Goal: Information Seeking & Learning: Learn about a topic

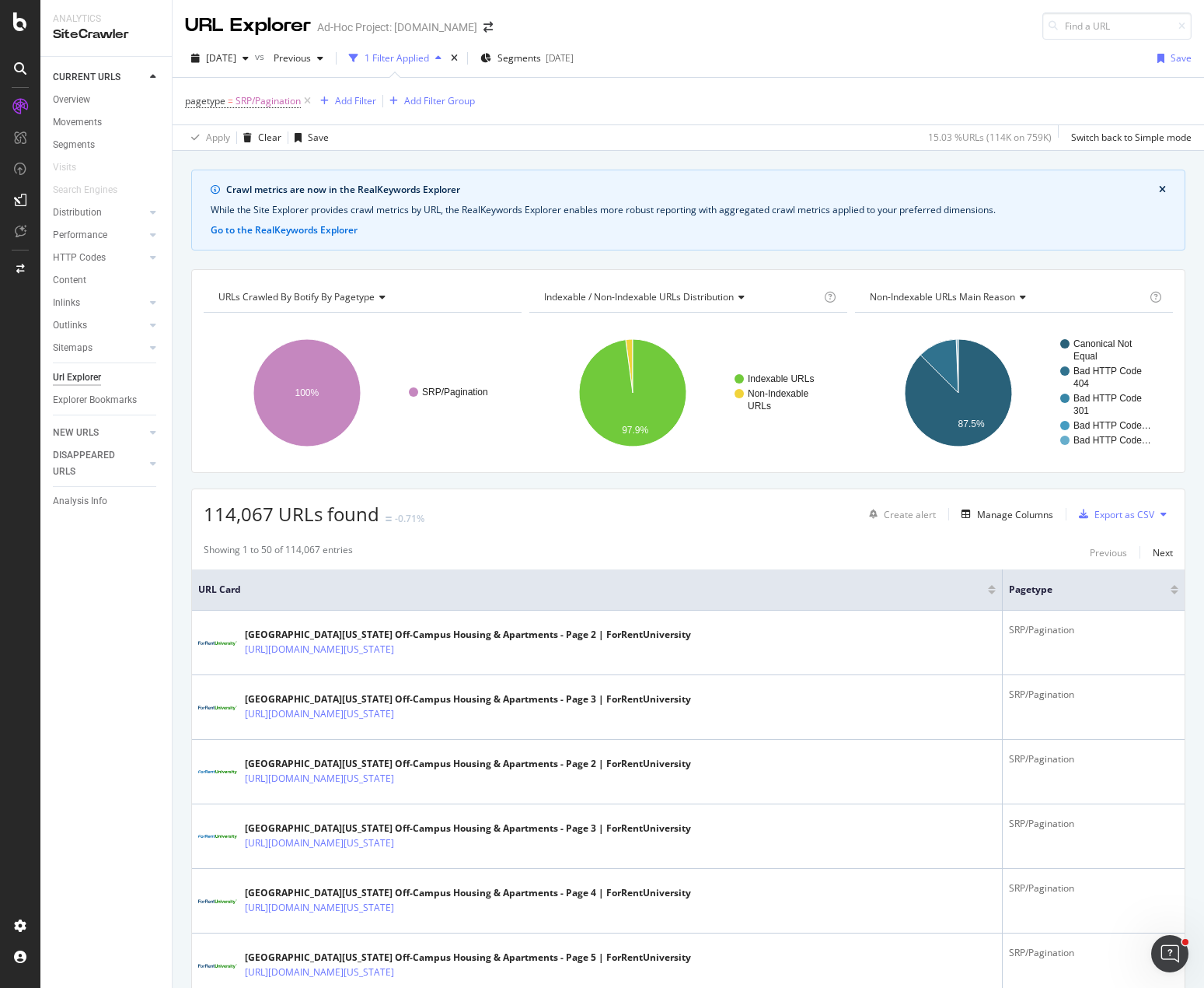
scroll to position [467, 0]
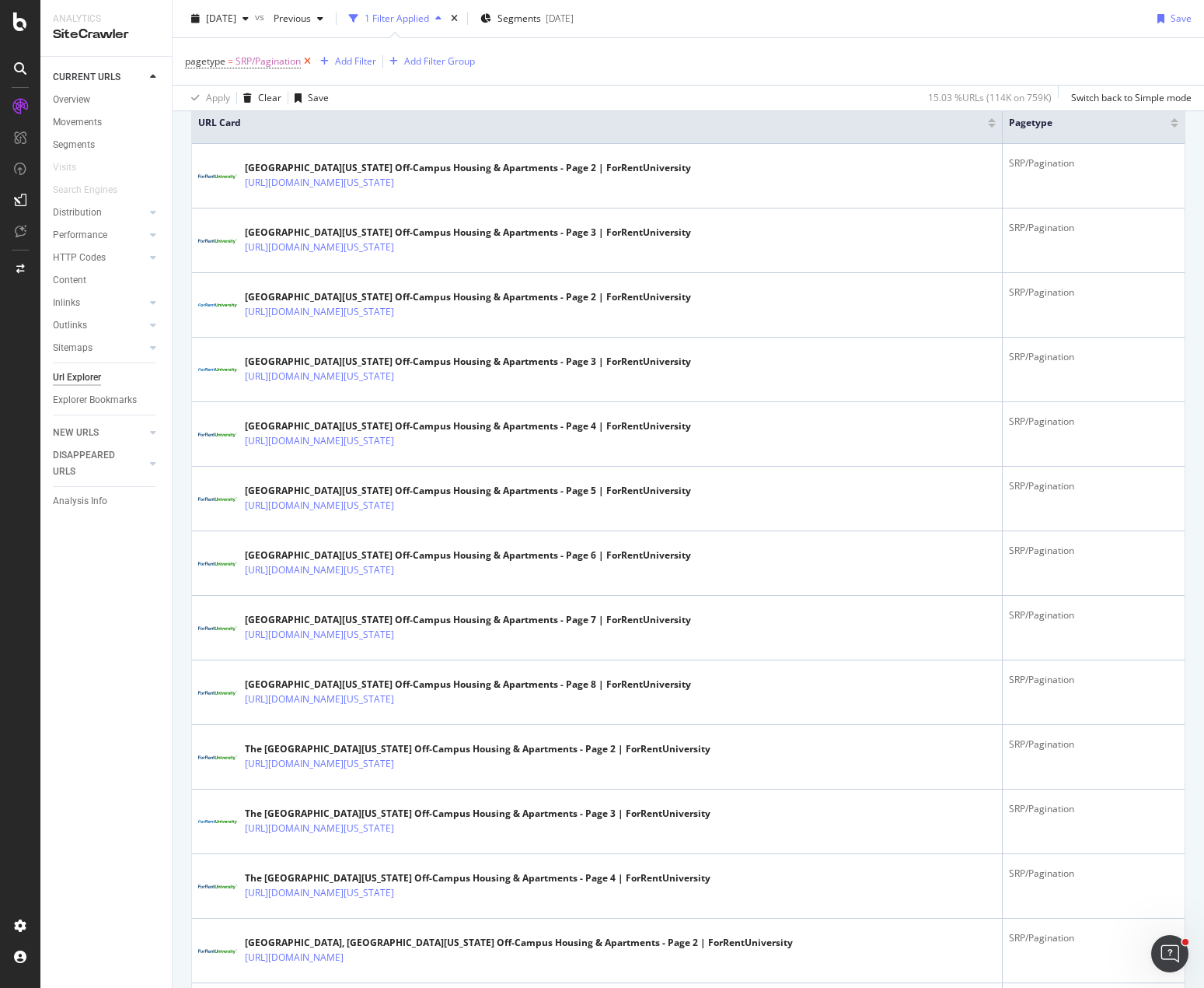
click at [308, 62] on icon at bounding box center [307, 61] width 13 height 16
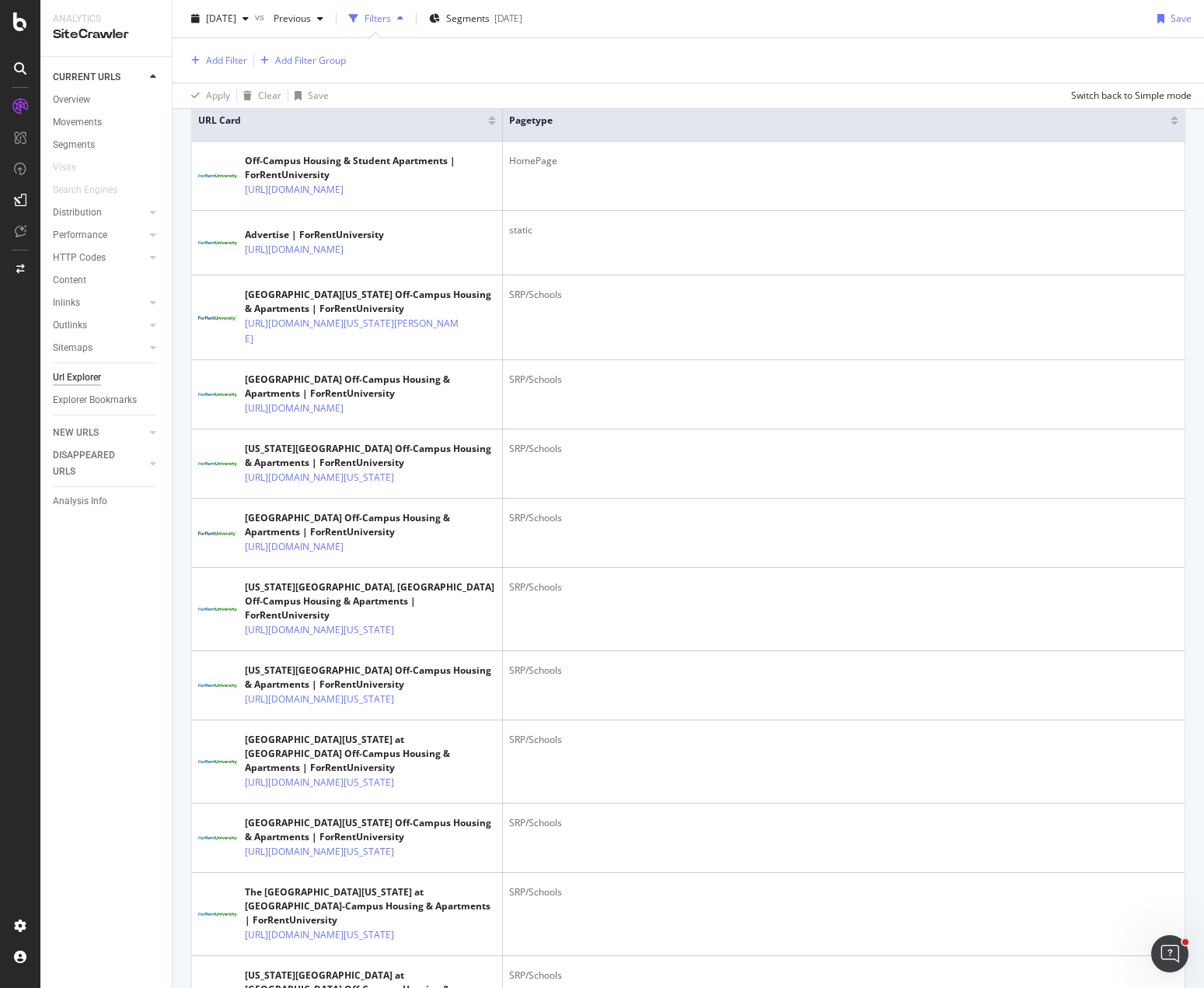
scroll to position [464, 0]
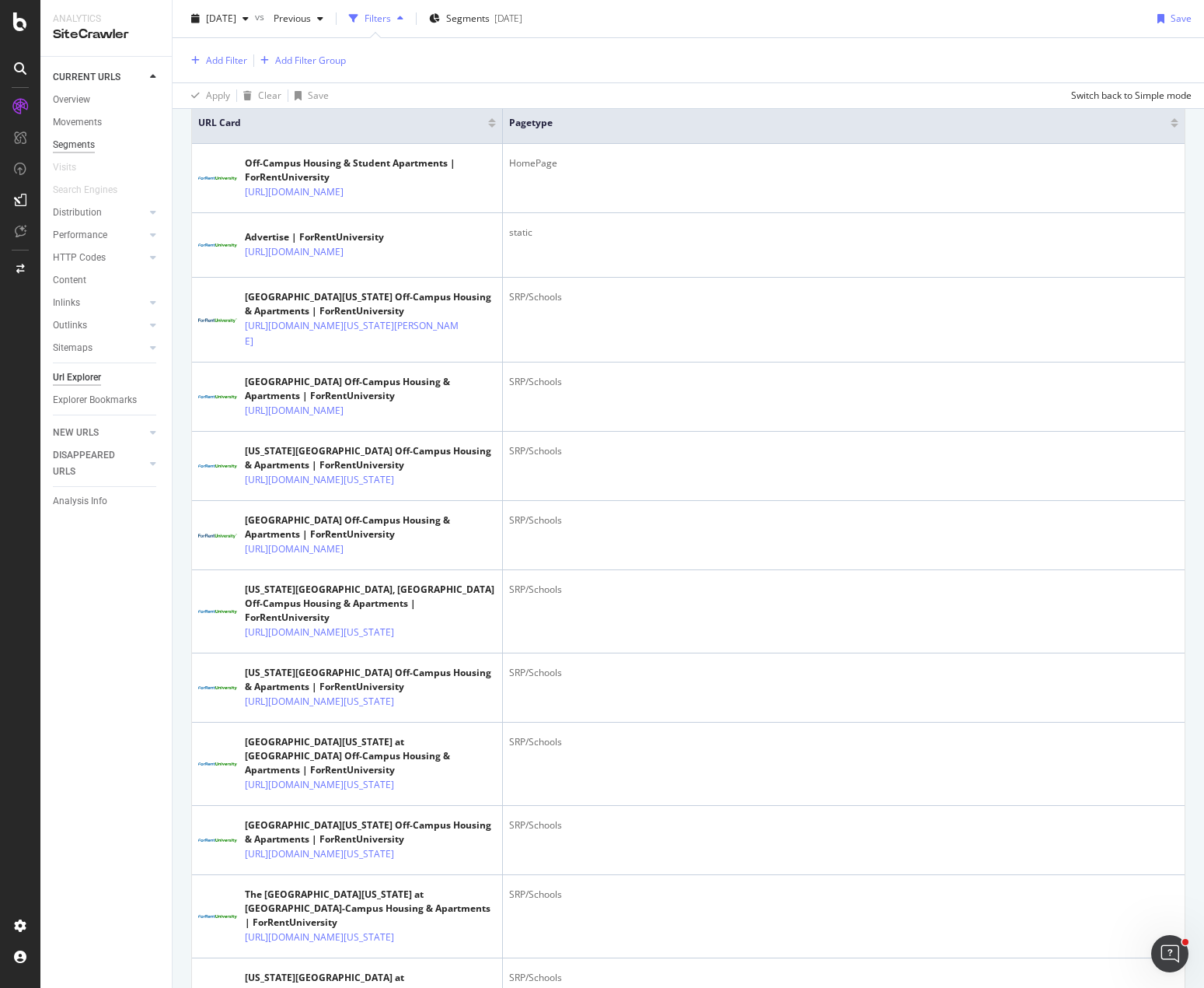
click at [64, 144] on div "Segments" at bounding box center [73, 144] width 42 height 16
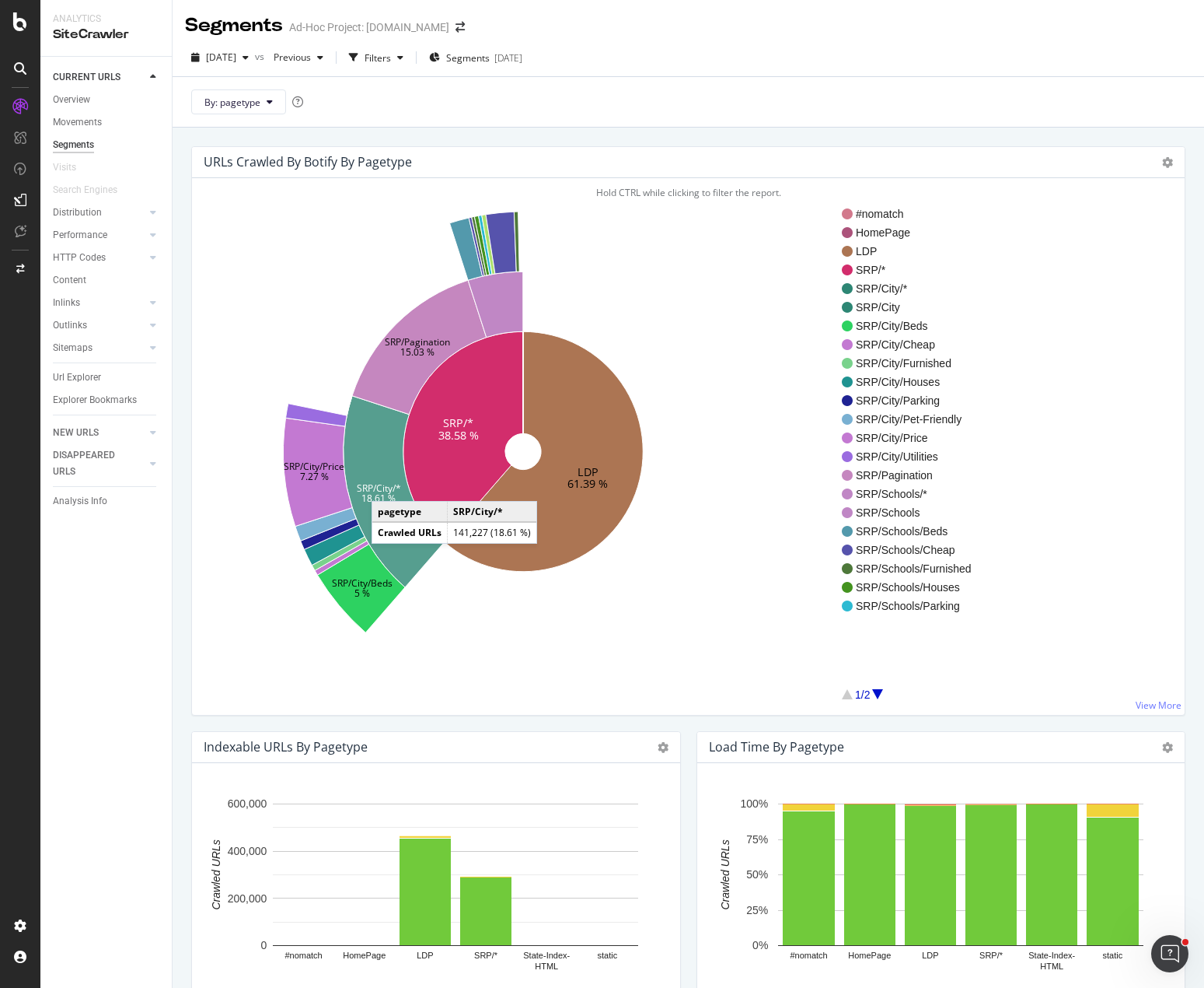
click at [387, 486] on text "SRP/City/*" at bounding box center [379, 488] width 44 height 13
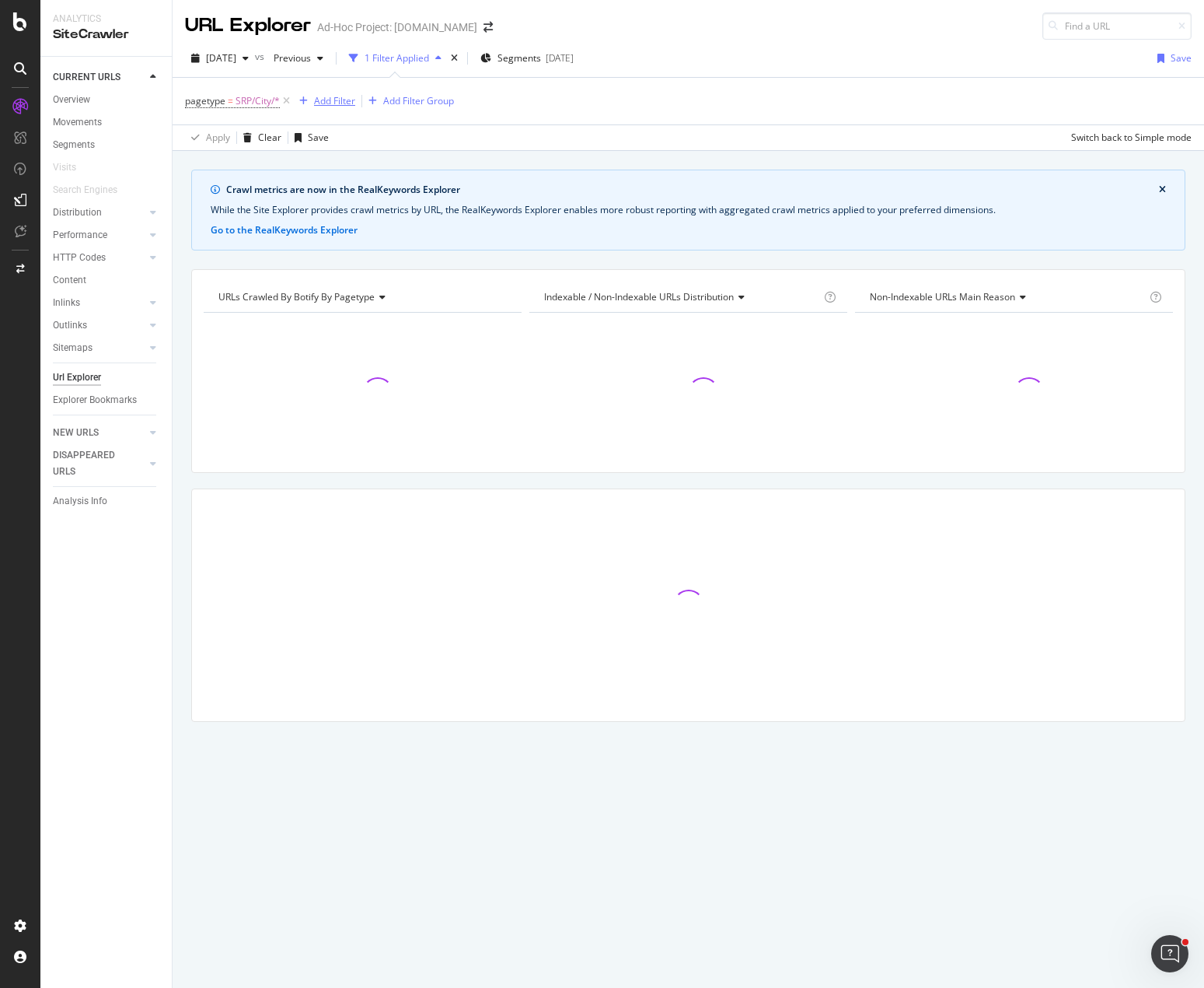
click at [315, 98] on div "Add Filter" at bounding box center [334, 100] width 41 height 13
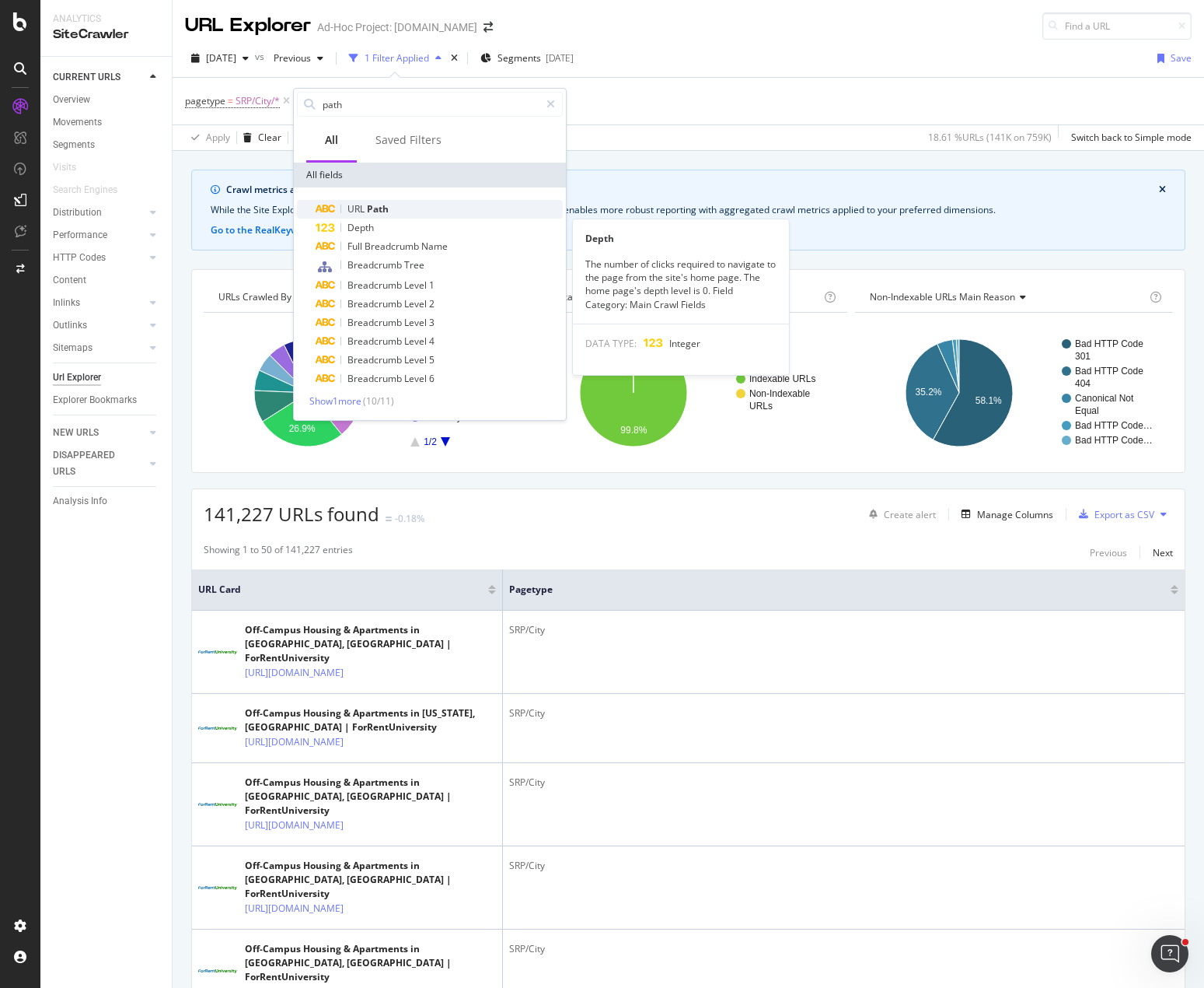
type input "path"
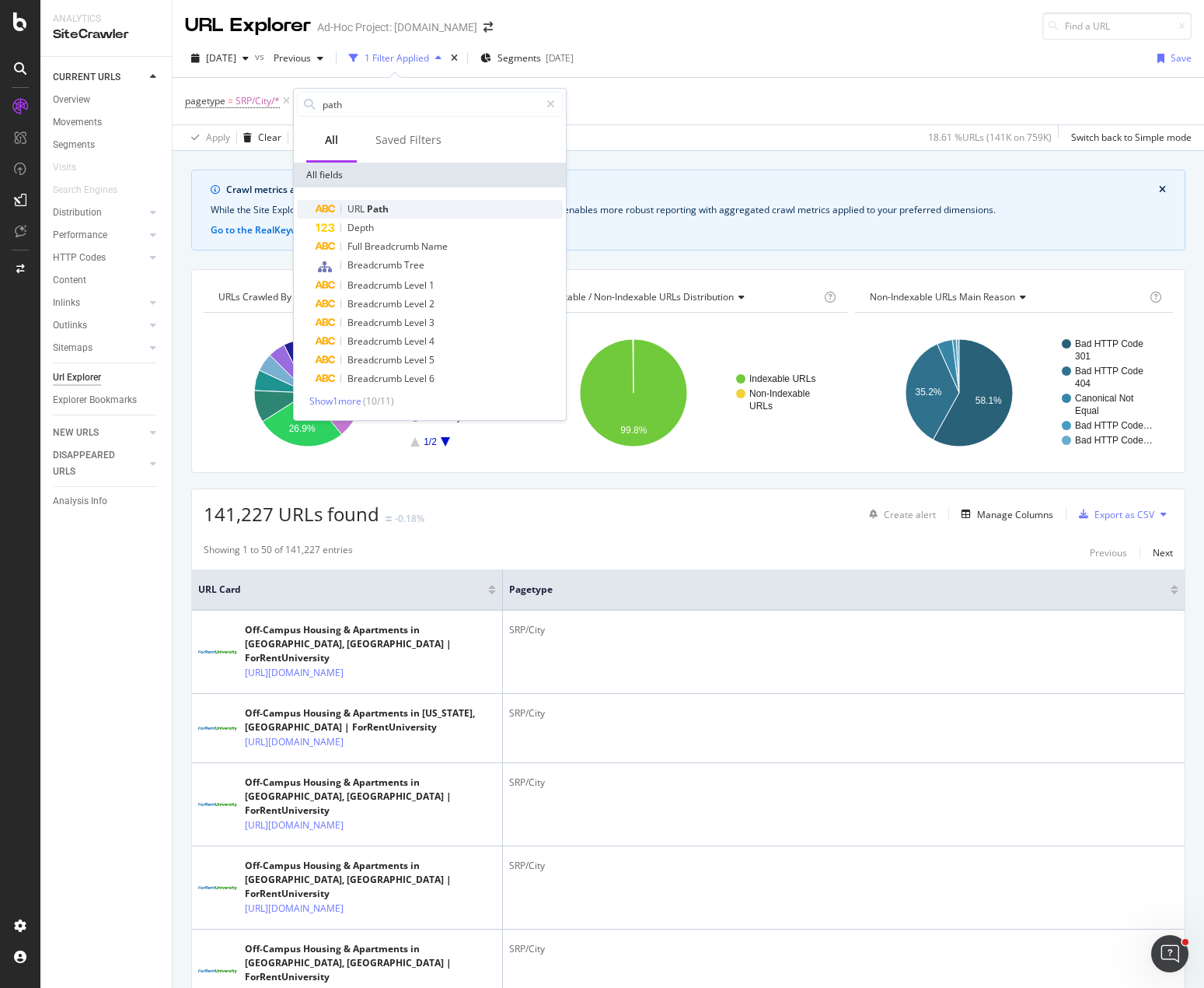
click at [380, 206] on span "Path" at bounding box center [378, 209] width 22 height 13
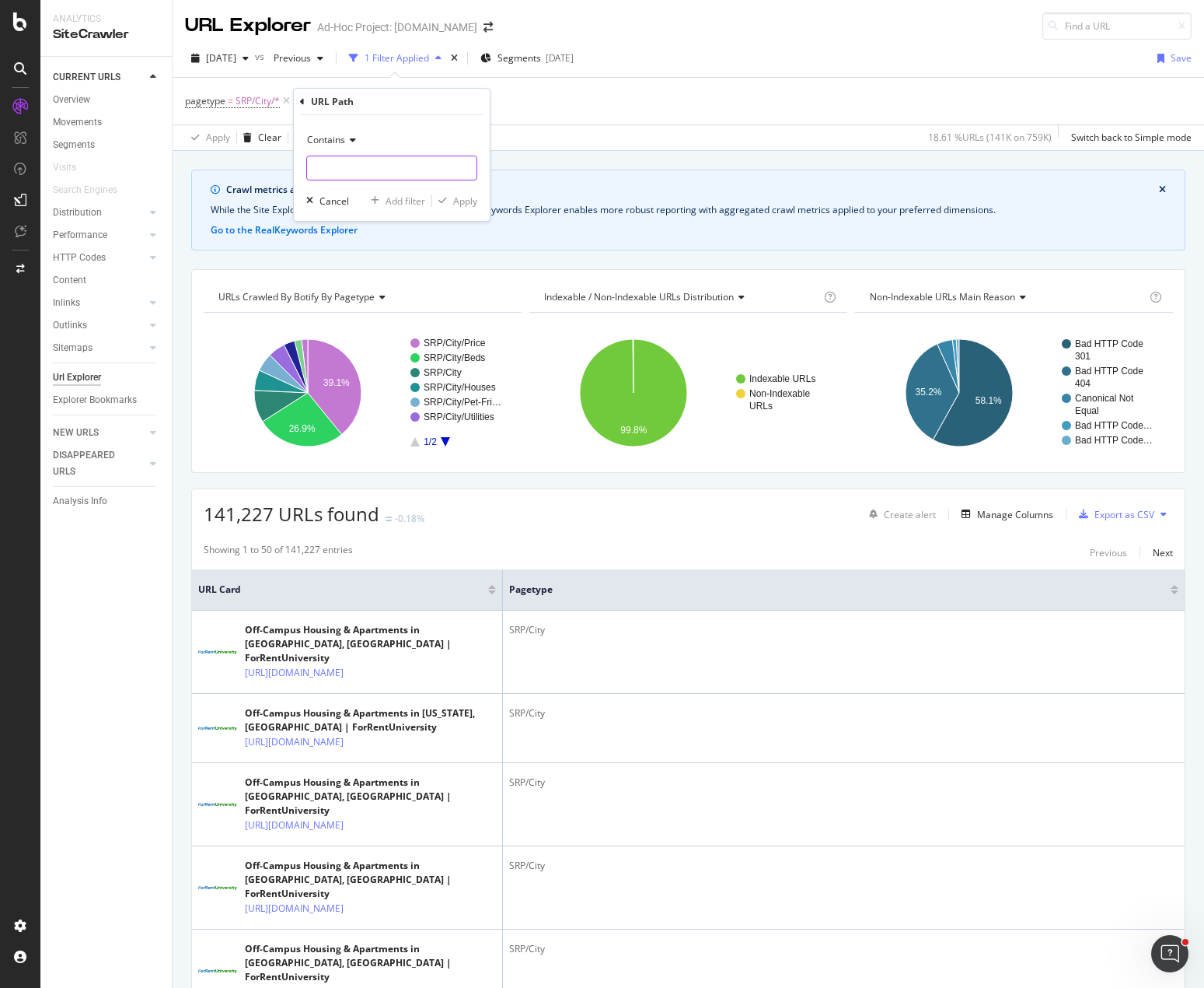
click at [364, 167] on input "text" at bounding box center [392, 168] width 170 height 25
type input "atlanta-[GEOGRAPHIC_DATA]"
click at [462, 203] on div "Apply" at bounding box center [466, 201] width 24 height 13
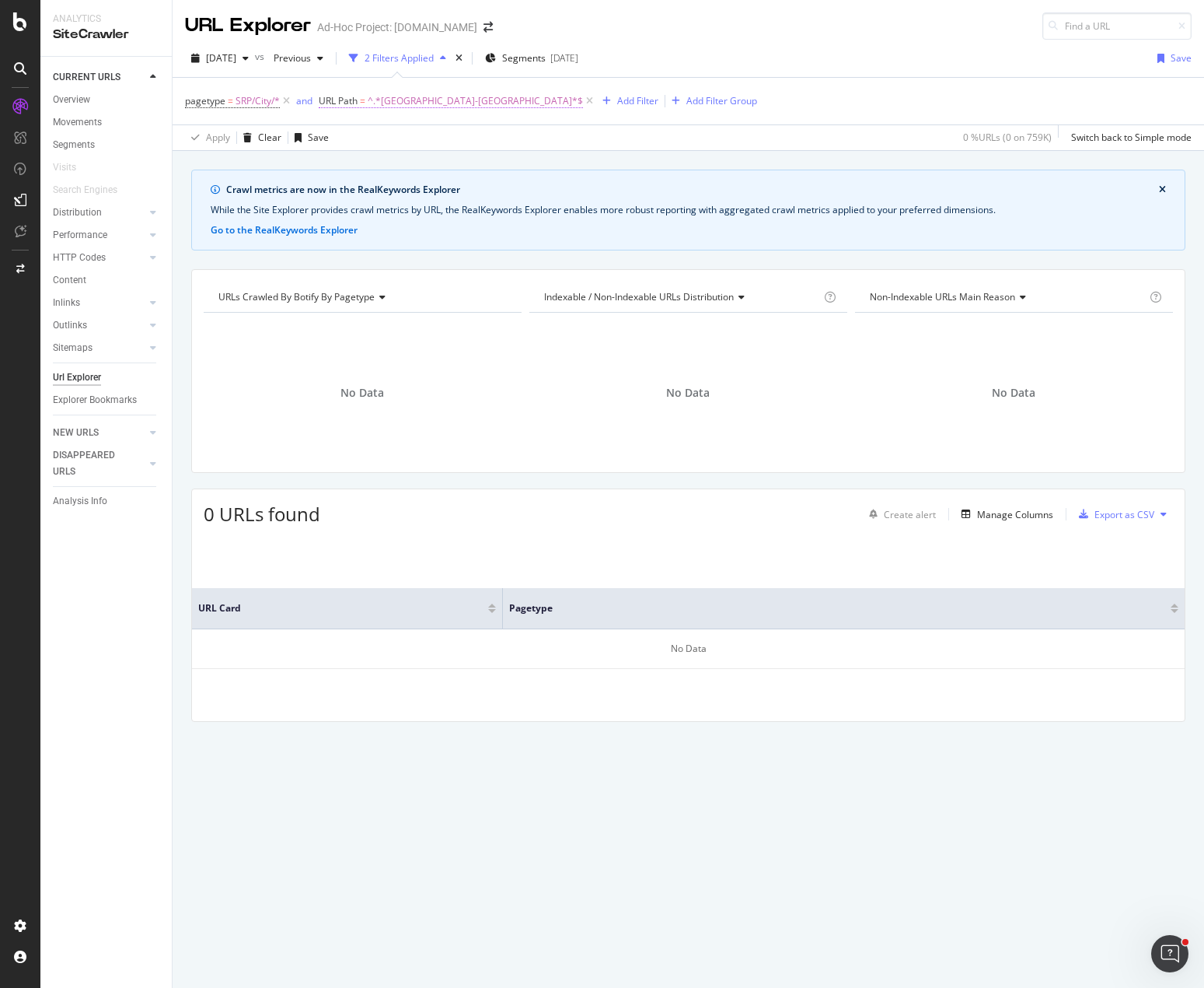
click at [419, 100] on span "^.*[GEOGRAPHIC_DATA]-[GEOGRAPHIC_DATA]*$" at bounding box center [476, 100] width 216 height 22
type input "[GEOGRAPHIC_DATA]-"
click at [498, 195] on div "Apply" at bounding box center [492, 199] width 24 height 13
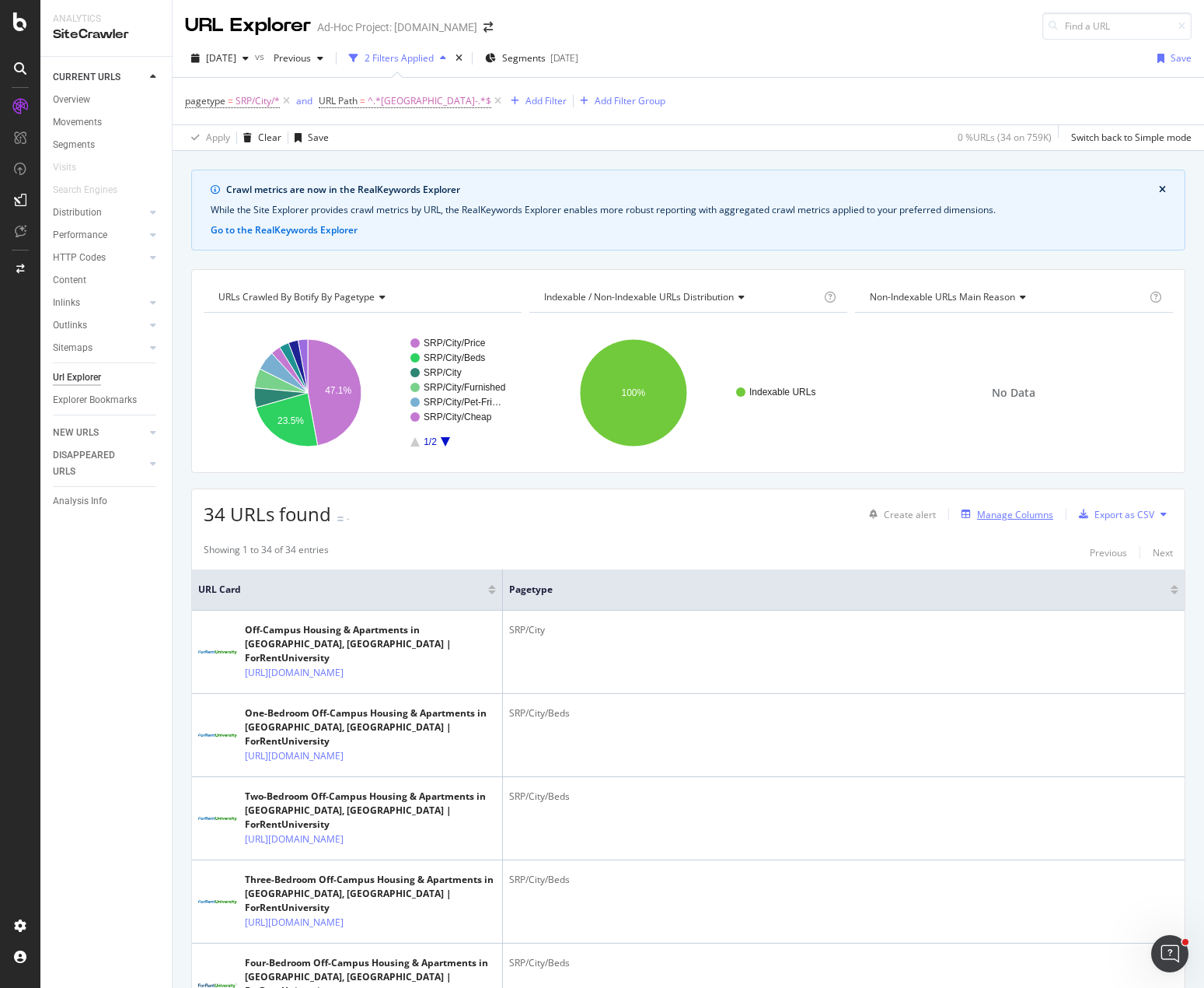
click at [1005, 515] on div "Manage Columns" at bounding box center [1015, 515] width 76 height 13
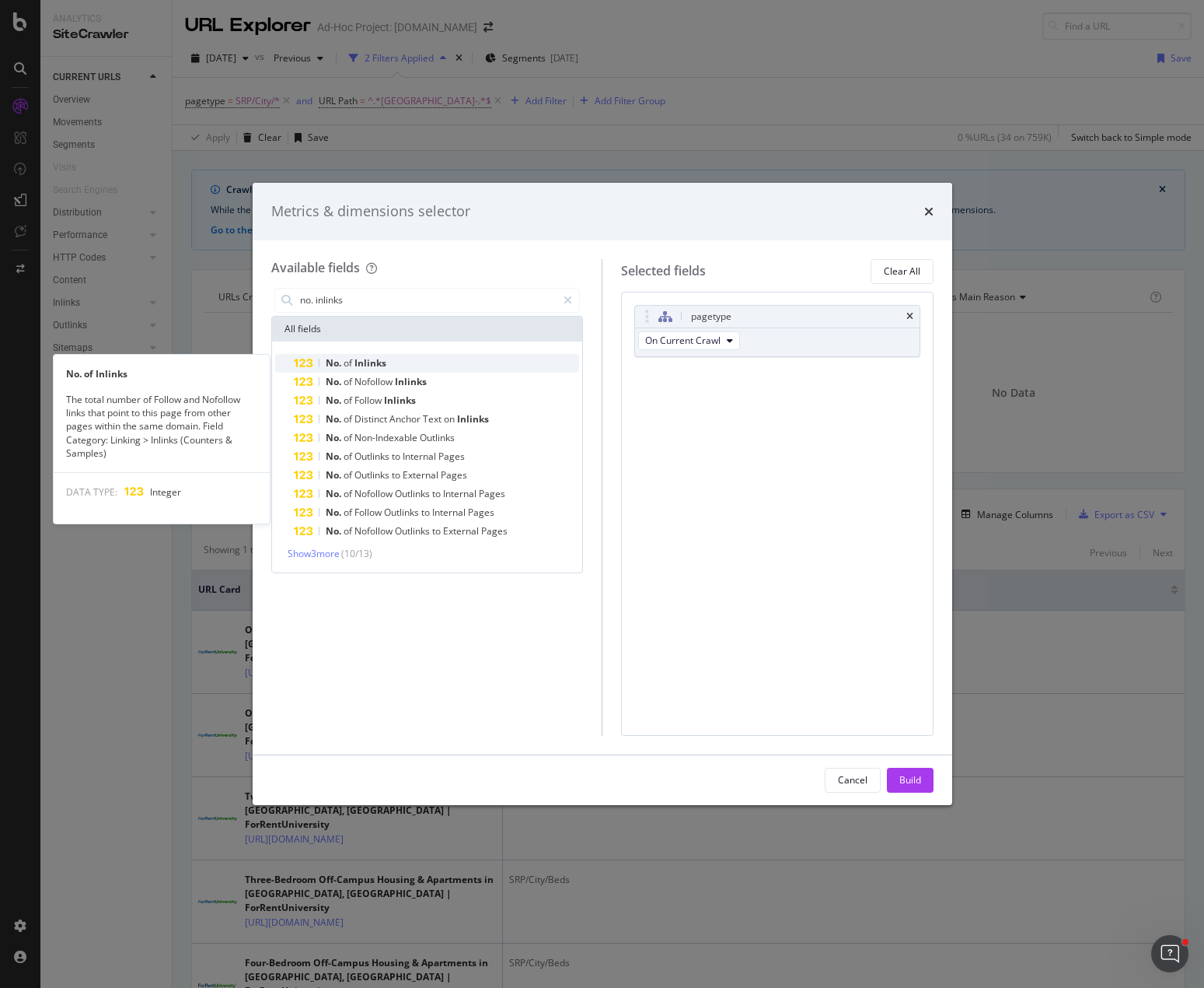
type input "no. inlinks"
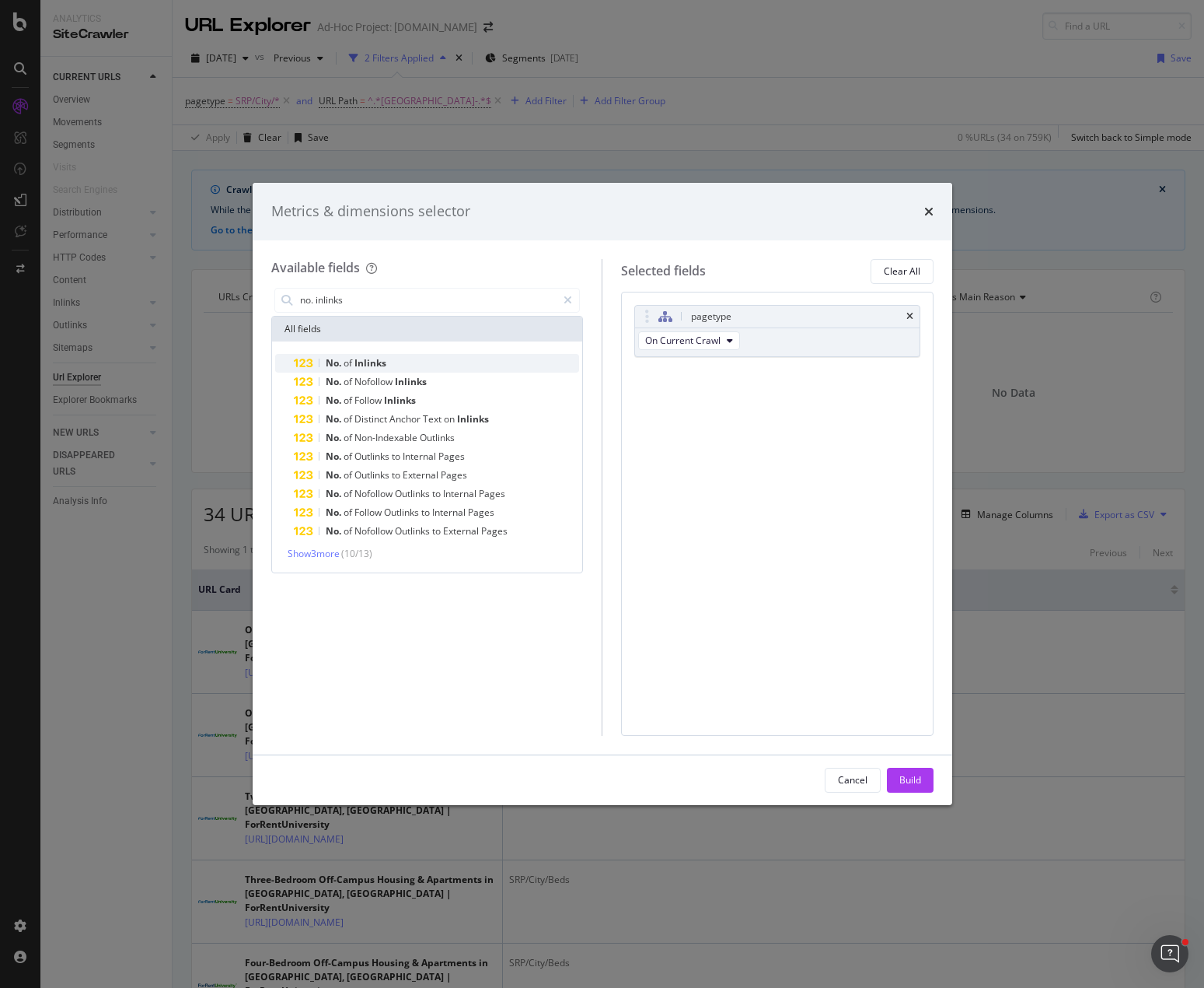
click at [394, 365] on div "No. of Inlinks" at bounding box center [437, 364] width 286 height 19
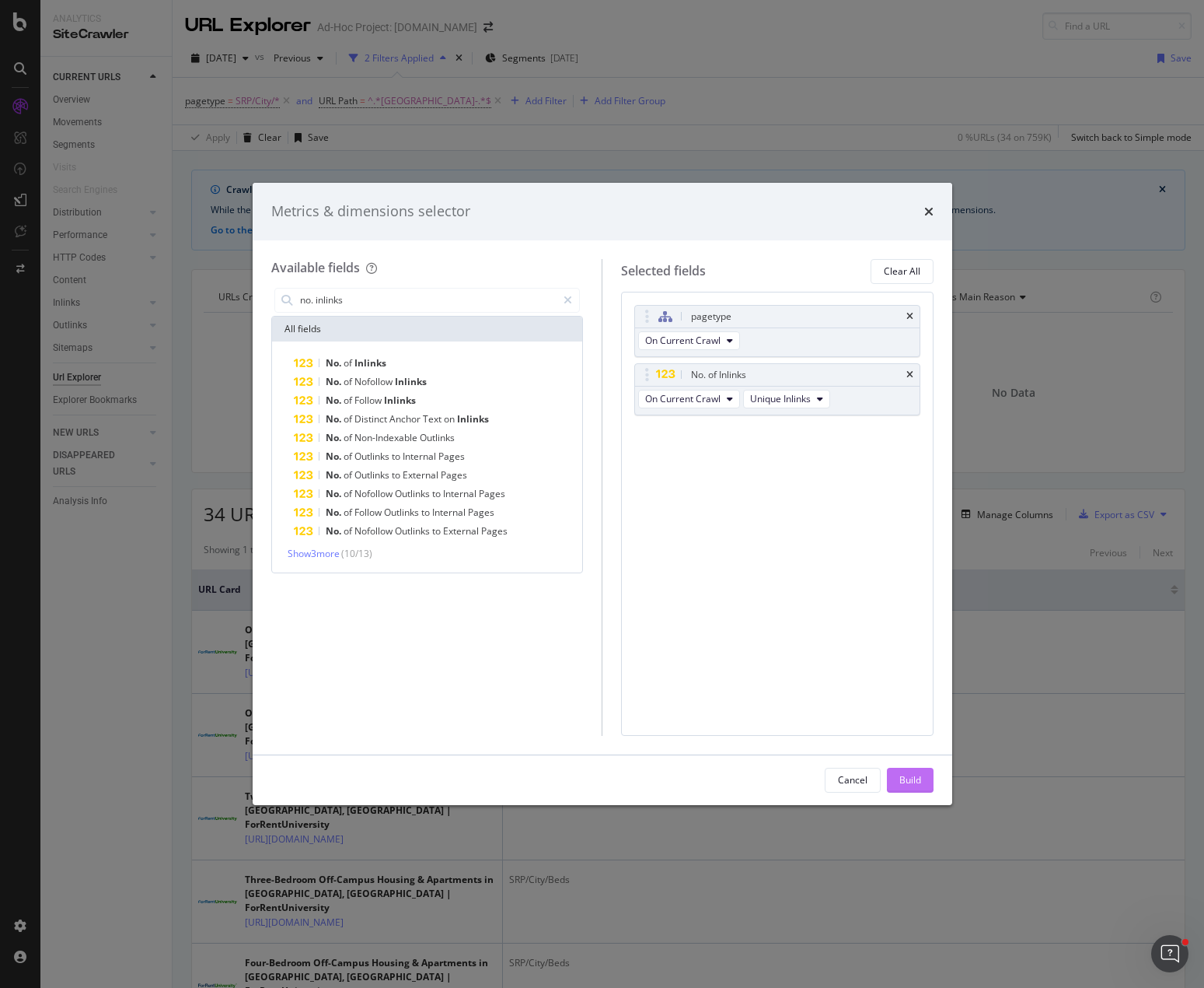
click at [905, 780] on div "Build" at bounding box center [910, 780] width 22 height 13
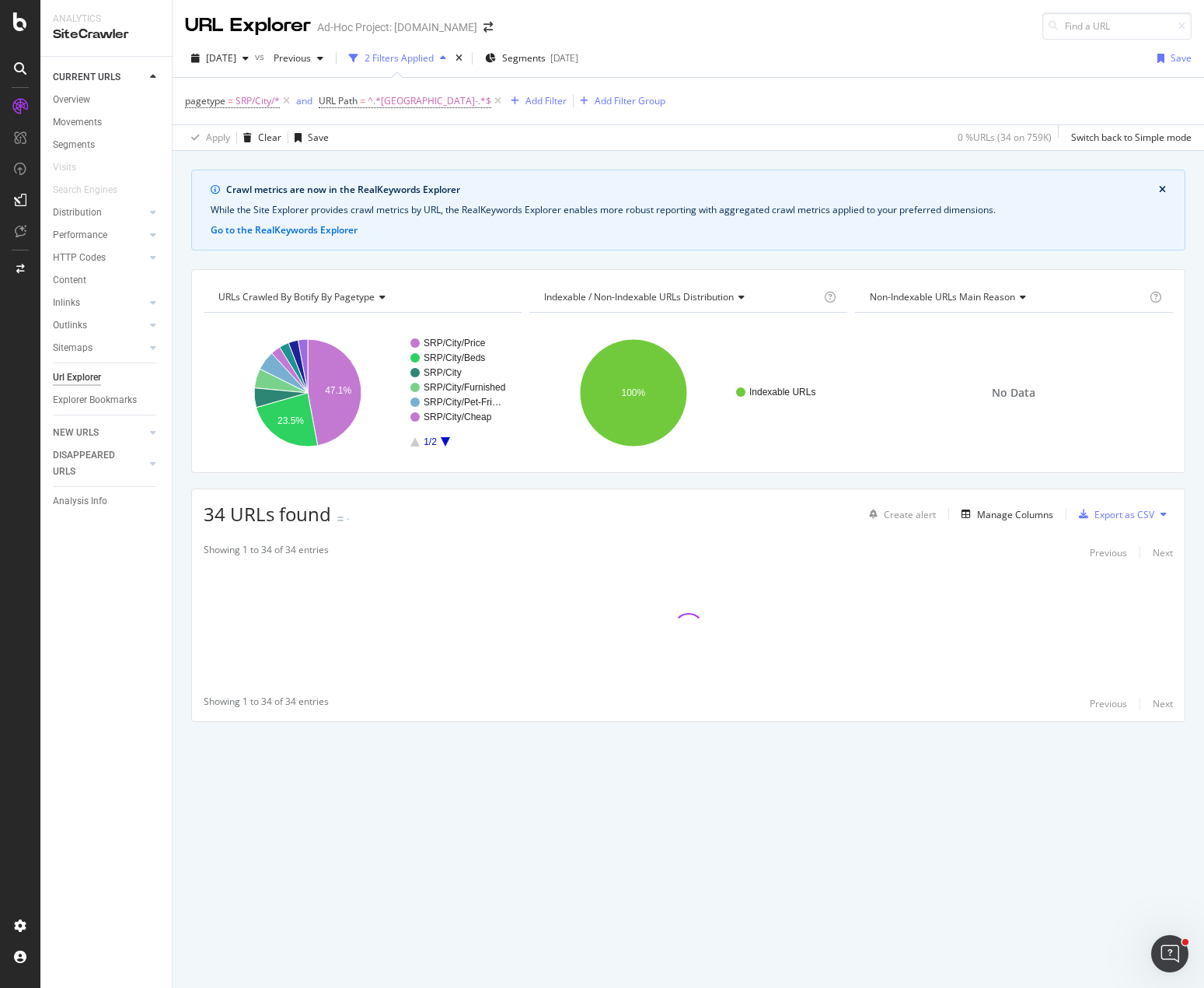
click at [751, 480] on div "Crawl metrics are now in the RealKeywords Explorer While the Site Explorer prov…" at bounding box center [688, 472] width 1032 height 606
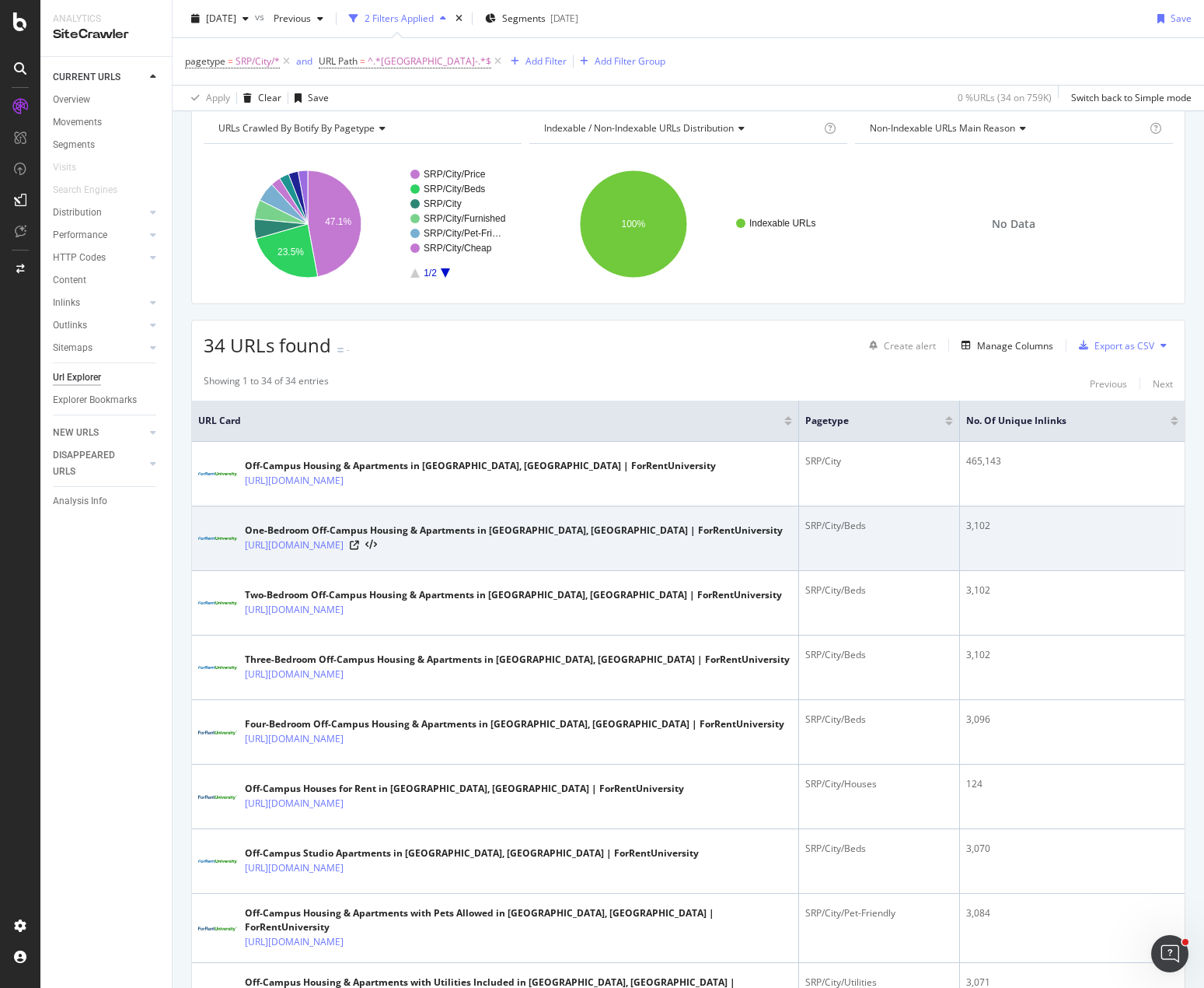
scroll to position [467, 0]
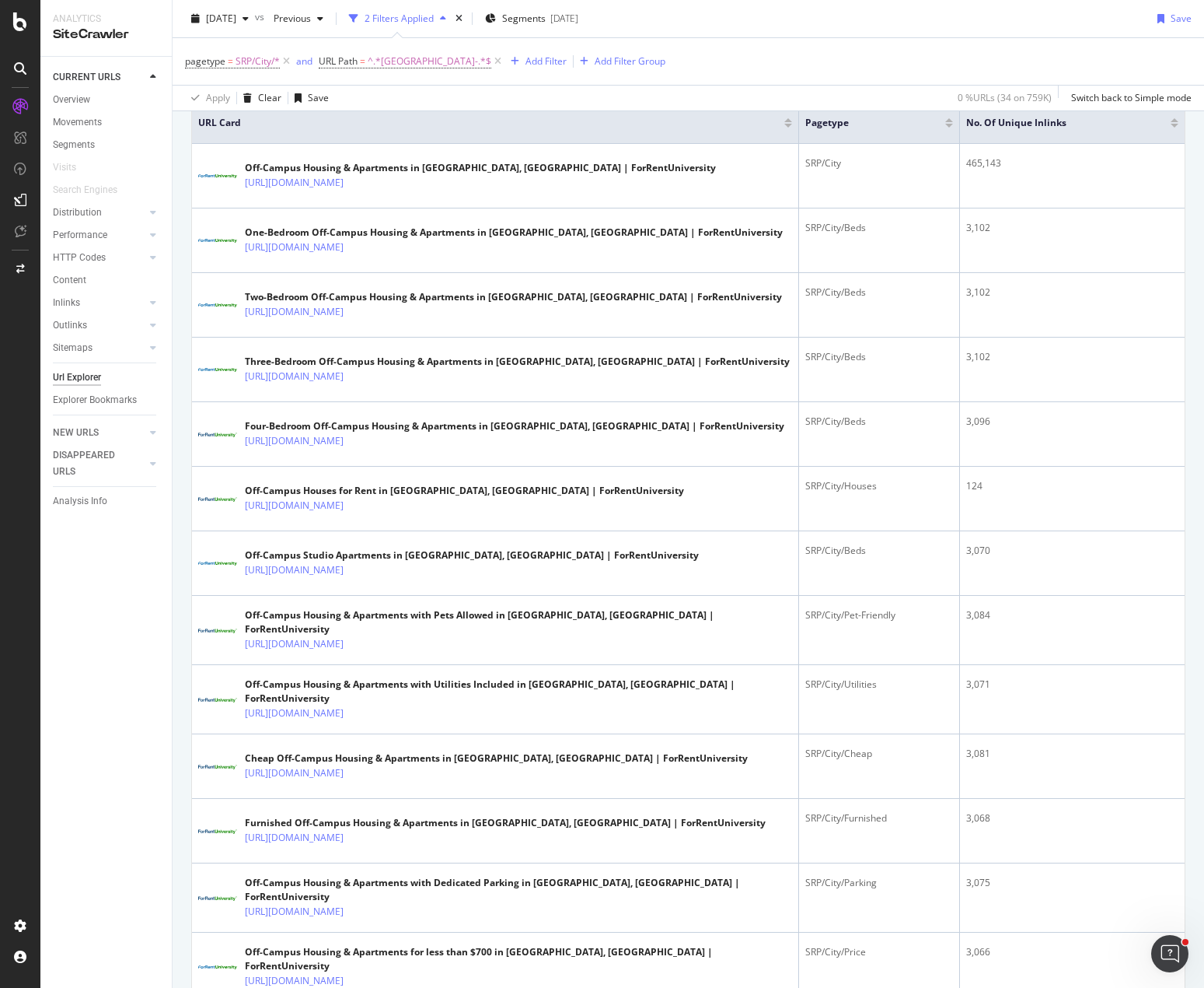
click at [810, 67] on div "pagetype = SRP/City/* and URL Path = ^.*atlanta-.*$ Add Filter Add Filter Group" at bounding box center [689, 62] width 1007 height 47
click at [716, 62] on div "pagetype = SRP/City/* and URL Path = ^.*atlanta-.*$ Add Filter Add Filter Group" at bounding box center [689, 62] width 1007 height 47
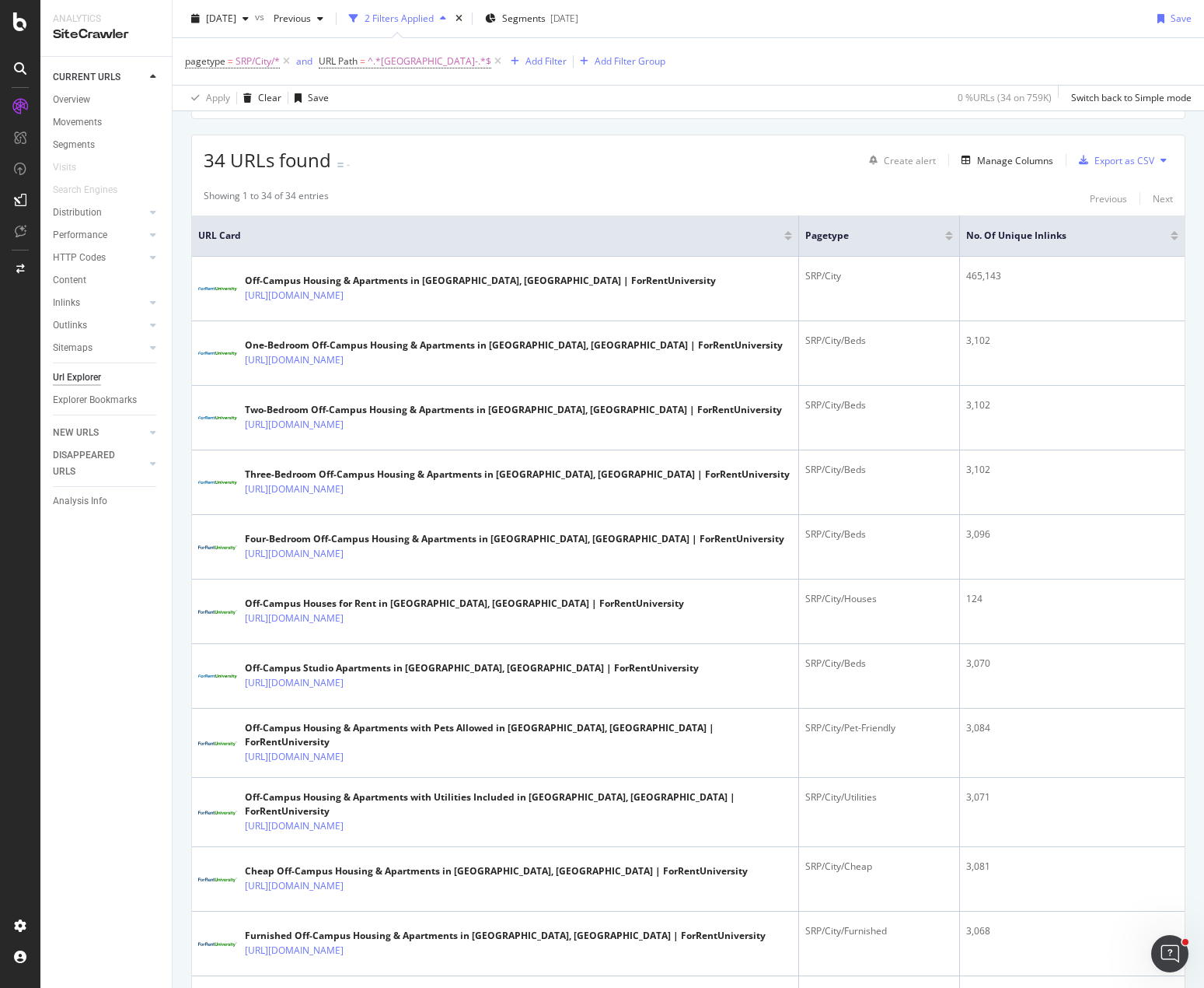
scroll to position [156, 0]
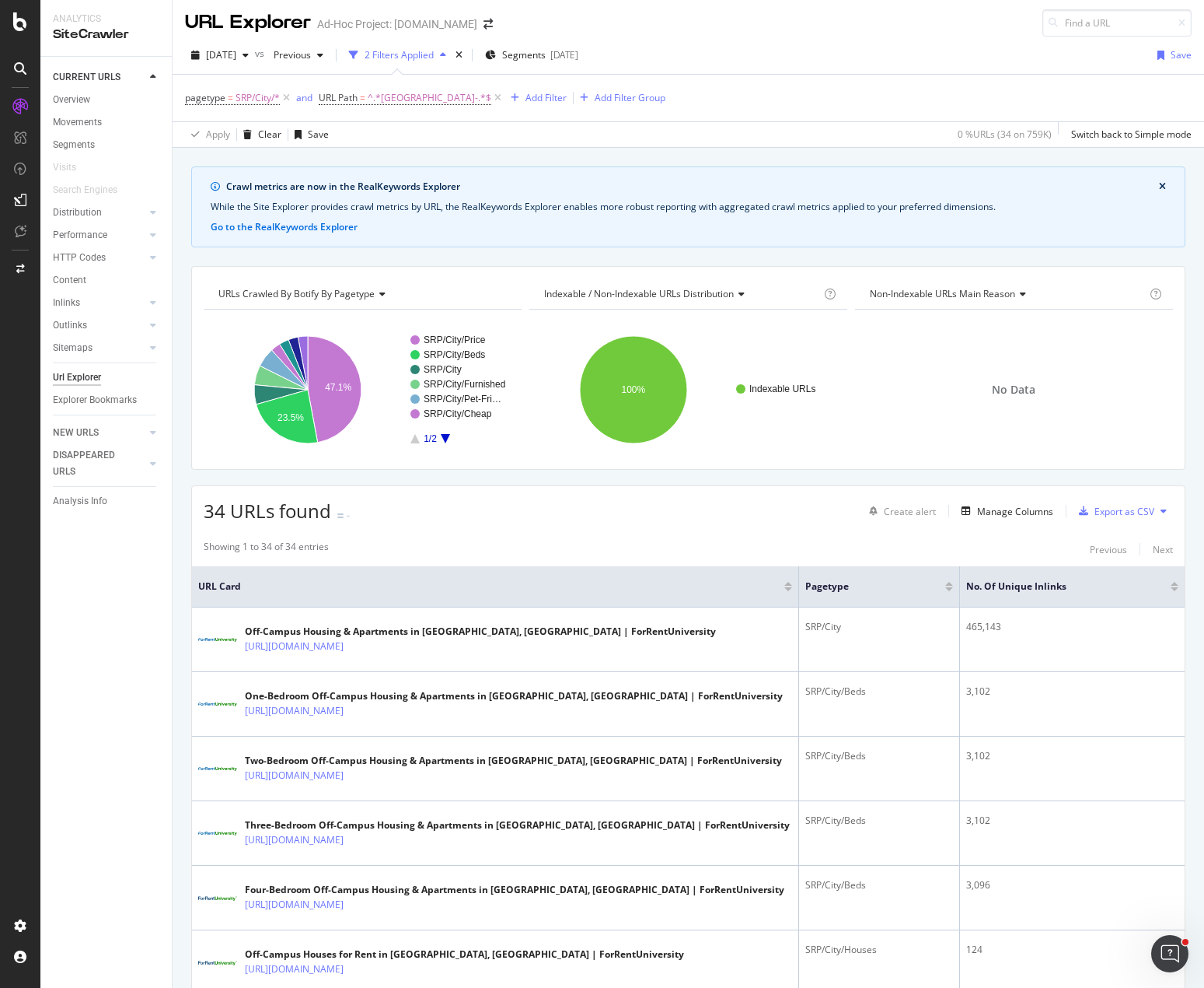
scroll to position [0, 0]
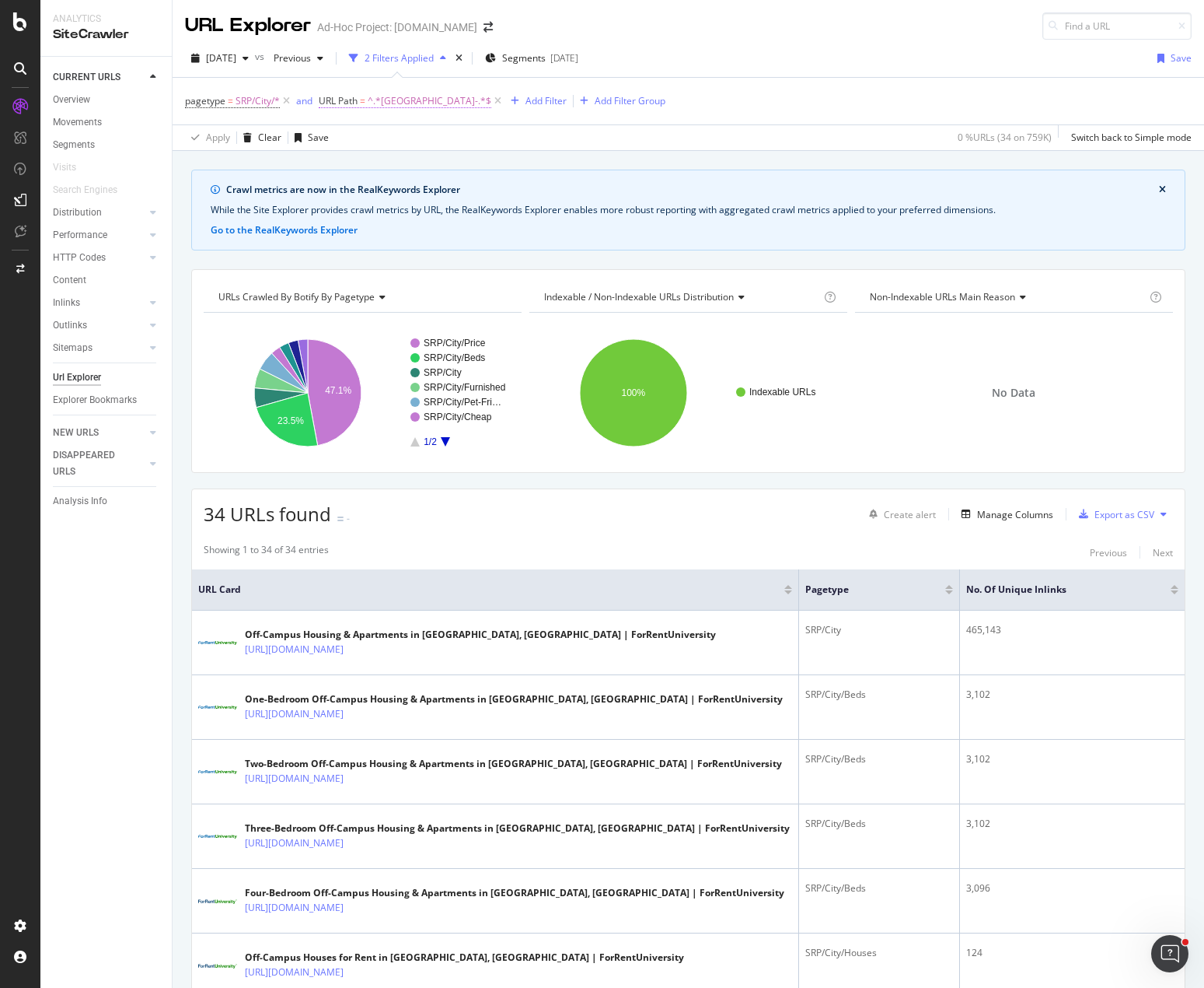
click at [385, 98] on span "^.*[GEOGRAPHIC_DATA]-.*$" at bounding box center [430, 100] width 124 height 22
type input "ga/[GEOGRAPHIC_DATA]"
click at [490, 202] on div "Apply" at bounding box center [492, 199] width 24 height 13
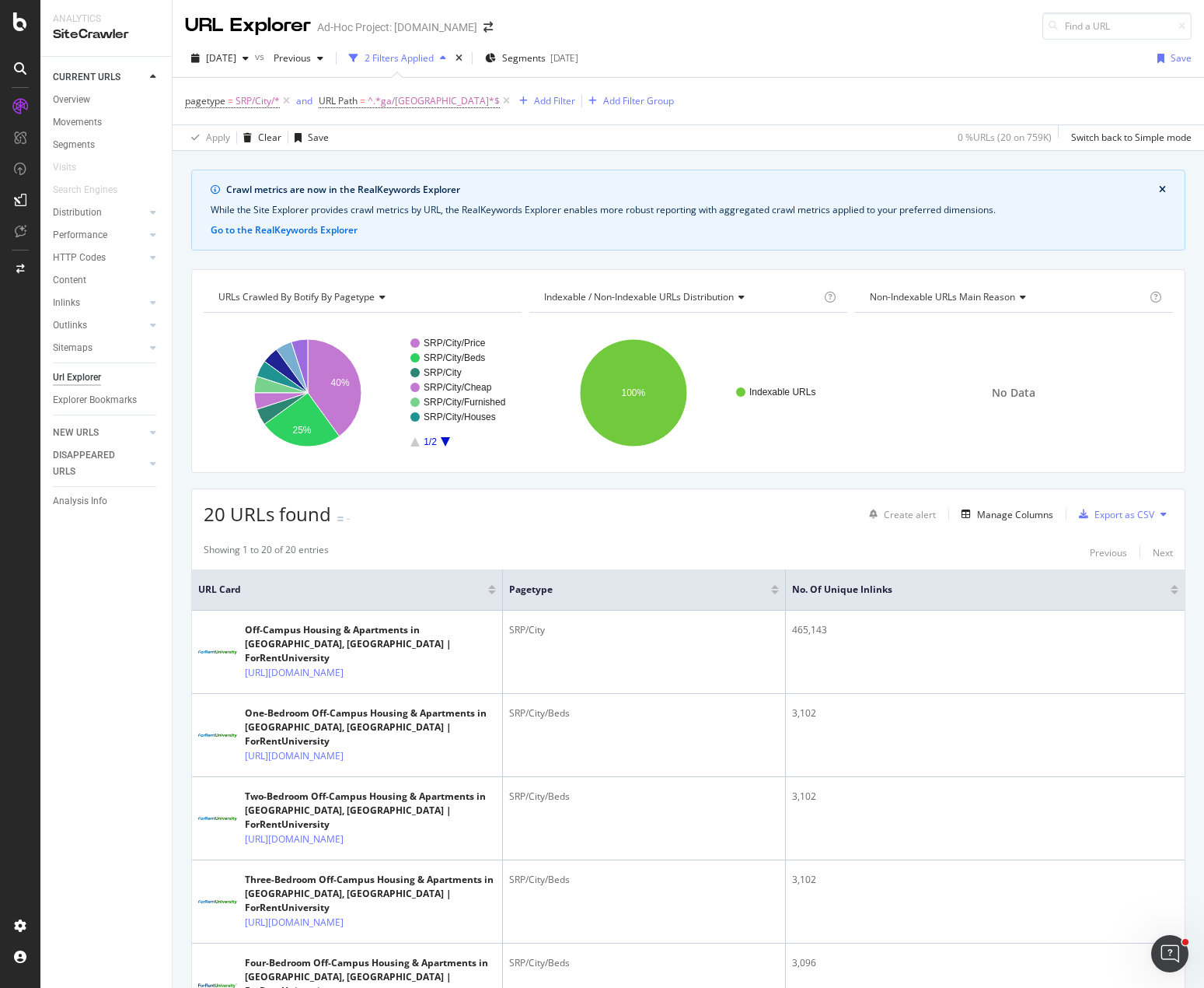
click at [714, 157] on div "Crawl metrics are now in the RealKeywords Explorer While the Site Explorer prov…" at bounding box center [688, 170] width 1032 height 37
click at [71, 98] on div "Overview" at bounding box center [71, 99] width 37 height 16
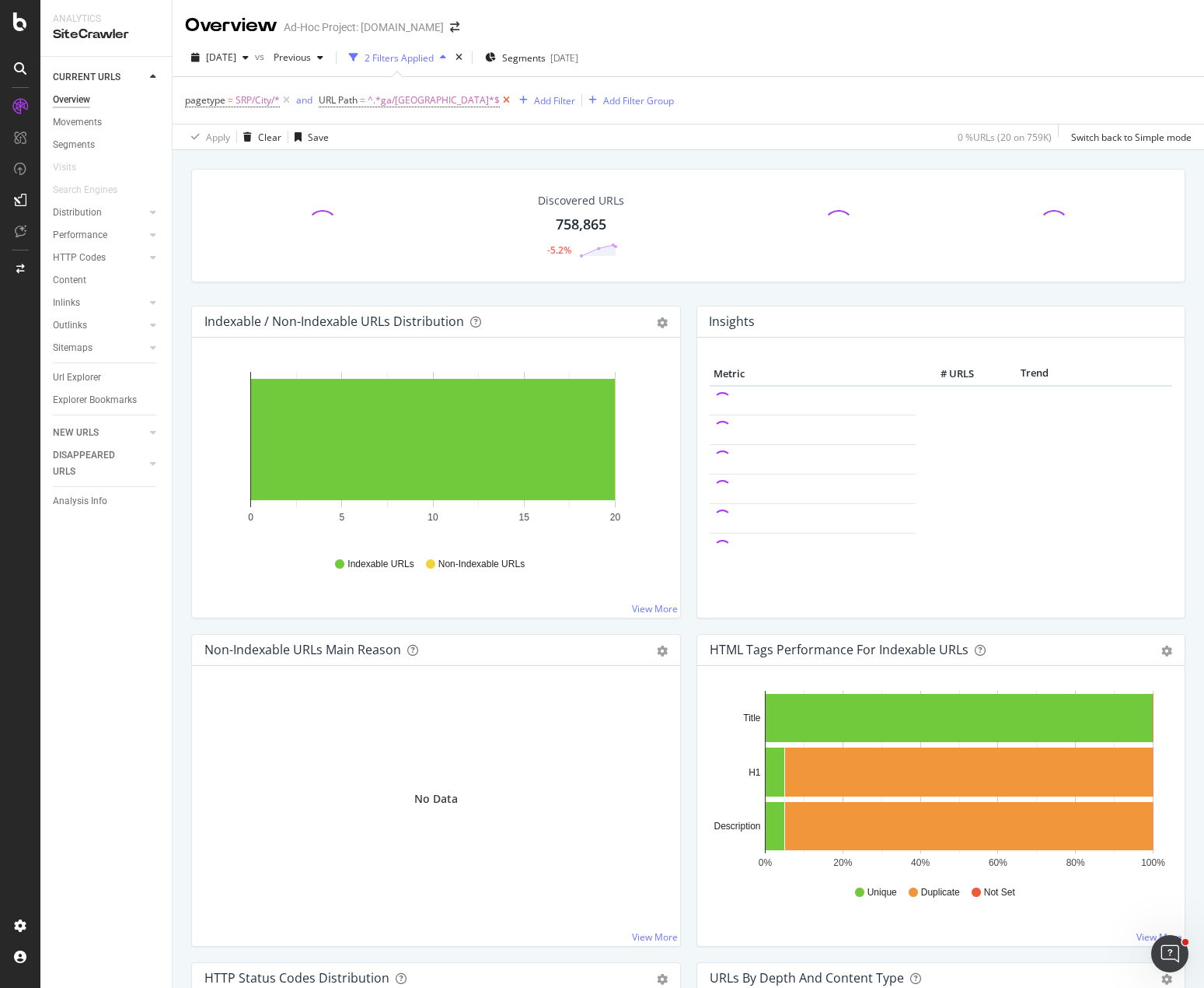
click at [500, 96] on icon at bounding box center [507, 100] width 13 height 16
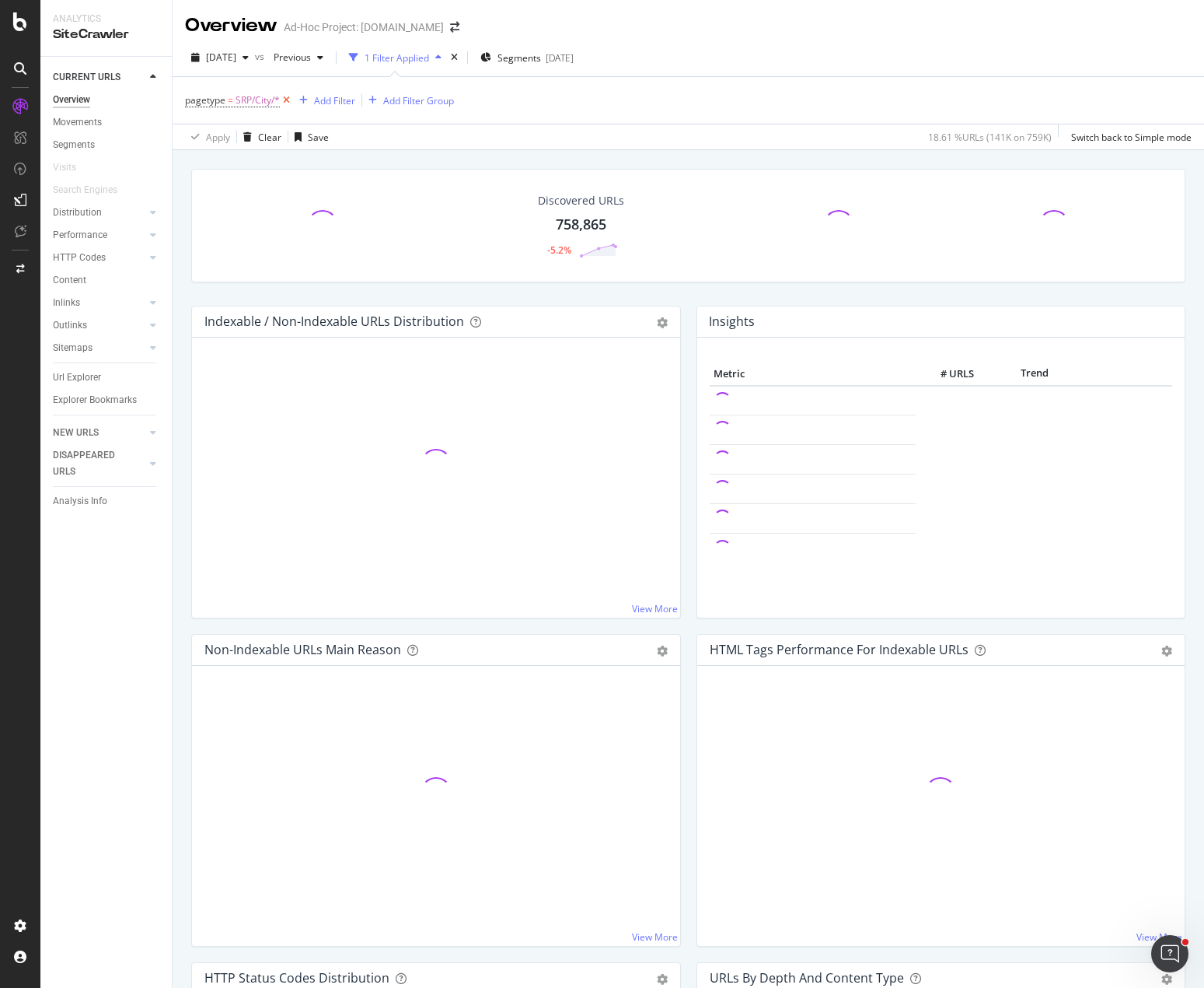
click at [285, 97] on icon at bounding box center [287, 100] width 13 height 16
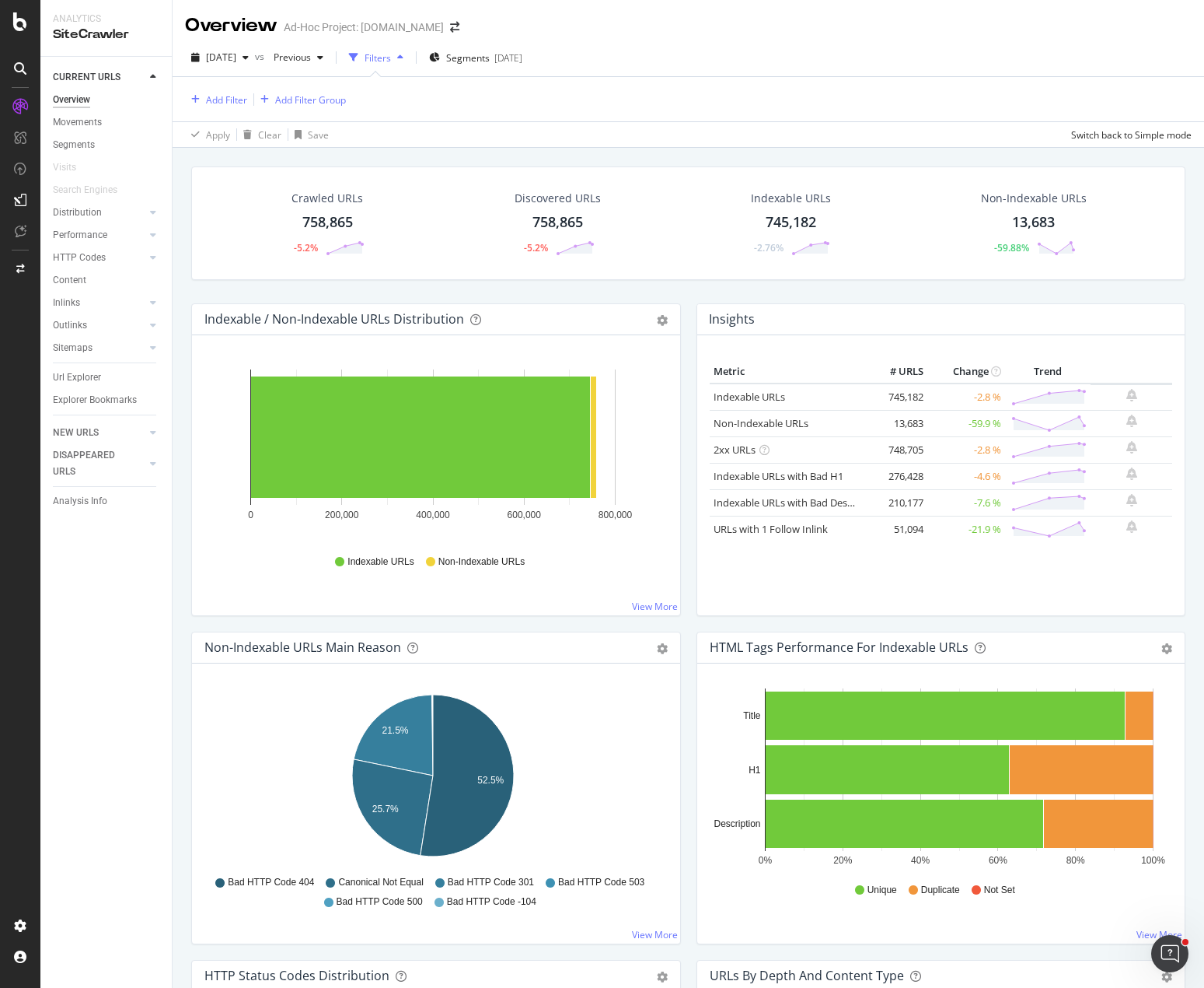
click at [185, 336] on div "Indexable / Non-Indexable URLs Distribution Bar Bar (by Percentage) Table Expor…" at bounding box center [436, 468] width 505 height 328
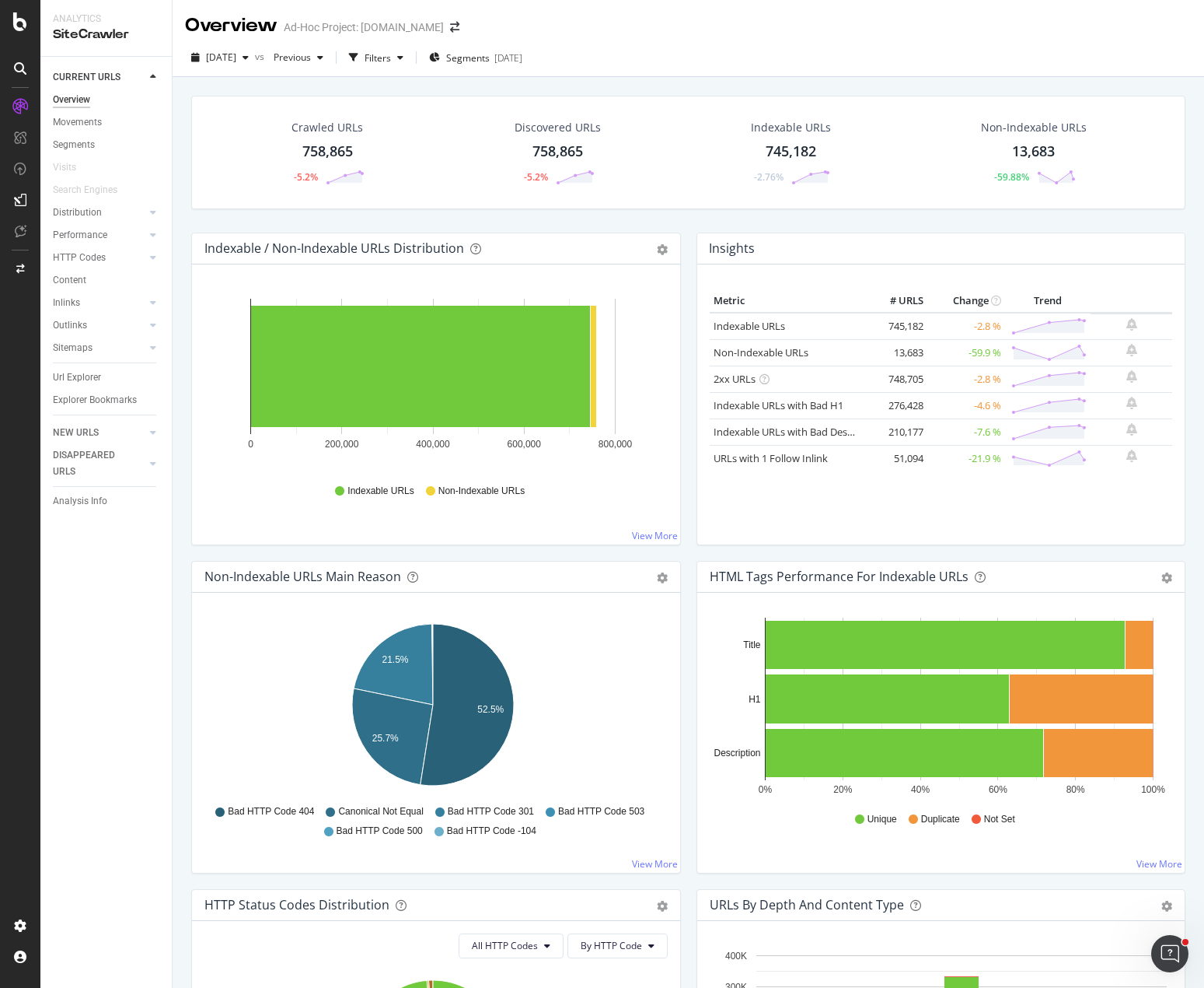
click at [183, 362] on div "Crawled URLs 758,865 -5.2% Discovered URLs 758,865 -5.2% Indexable URLs 745,182…" at bounding box center [688, 571] width 1032 height 988
click at [175, 339] on div "Crawled URLs 758,865 -5.2% Discovered URLs 758,865 -5.2% Indexable URLs 745,182…" at bounding box center [688, 571] width 1032 height 988
click at [649, 221] on div "Crawled URLs 758,865 -5.2% Discovered URLs 758,865 -5.2% Indexable URLs 745,182…" at bounding box center [689, 164] width 1010 height 137
click at [692, 229] on div "Crawled URLs 758,865 -5.2% Discovered URLs 758,865 -5.2% Indexable URLs 745,182…" at bounding box center [689, 164] width 1010 height 137
click at [665, 33] on div "Overview Ad-Hoc Project: [DOMAIN_NAME]" at bounding box center [688, 19] width 1032 height 38
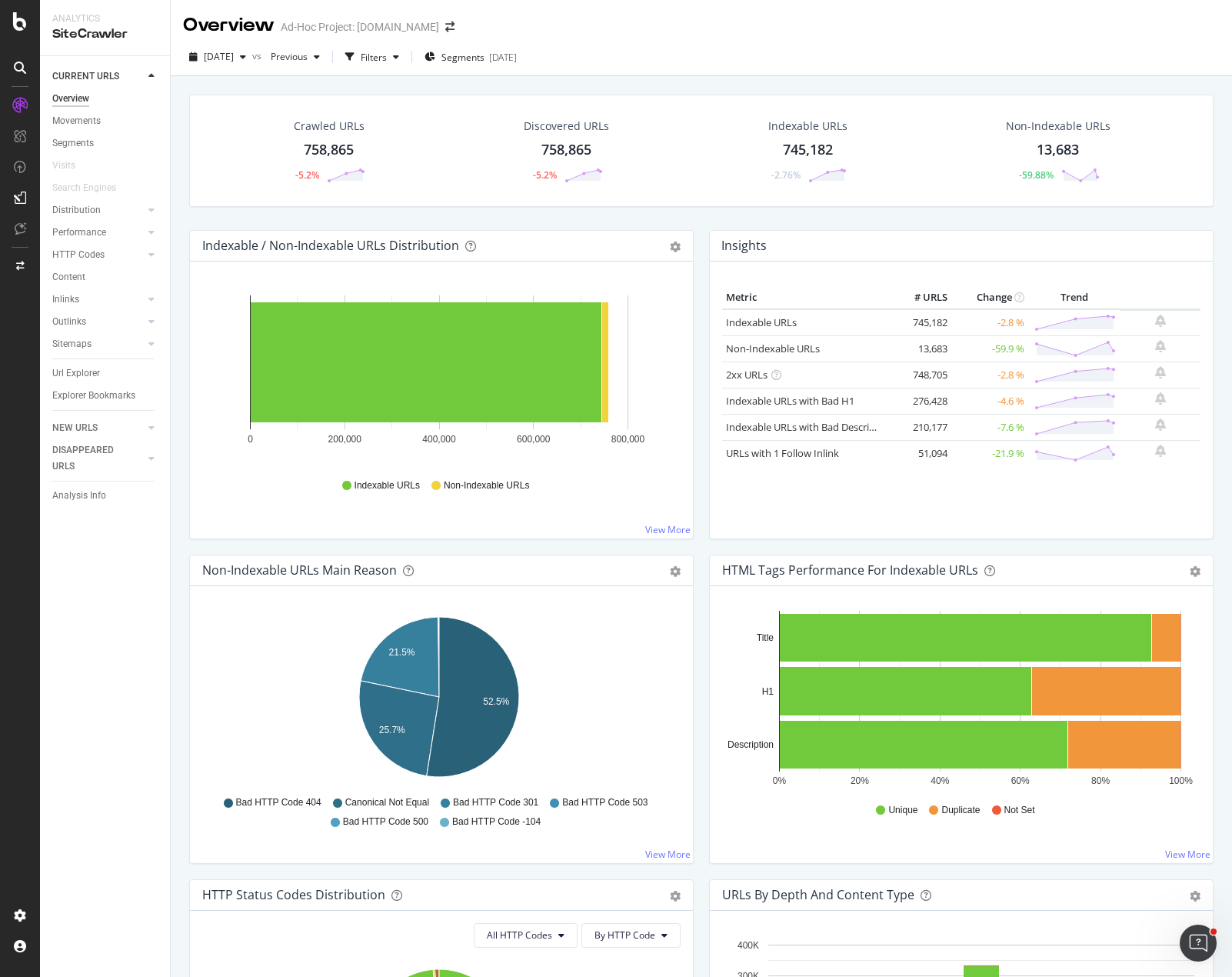
click at [595, 215] on div "Crawled URLs 758,865 -5.2% Discovered URLs 758,865 -5.2% Indexable URLs 745,182…" at bounding box center [702, 162] width 1040 height 135
drag, startPoint x: 59, startPoint y: 142, endPoint x: 160, endPoint y: 141, distance: 101.0
click at [60, 142] on div "Segments" at bounding box center [72, 143] width 42 height 16
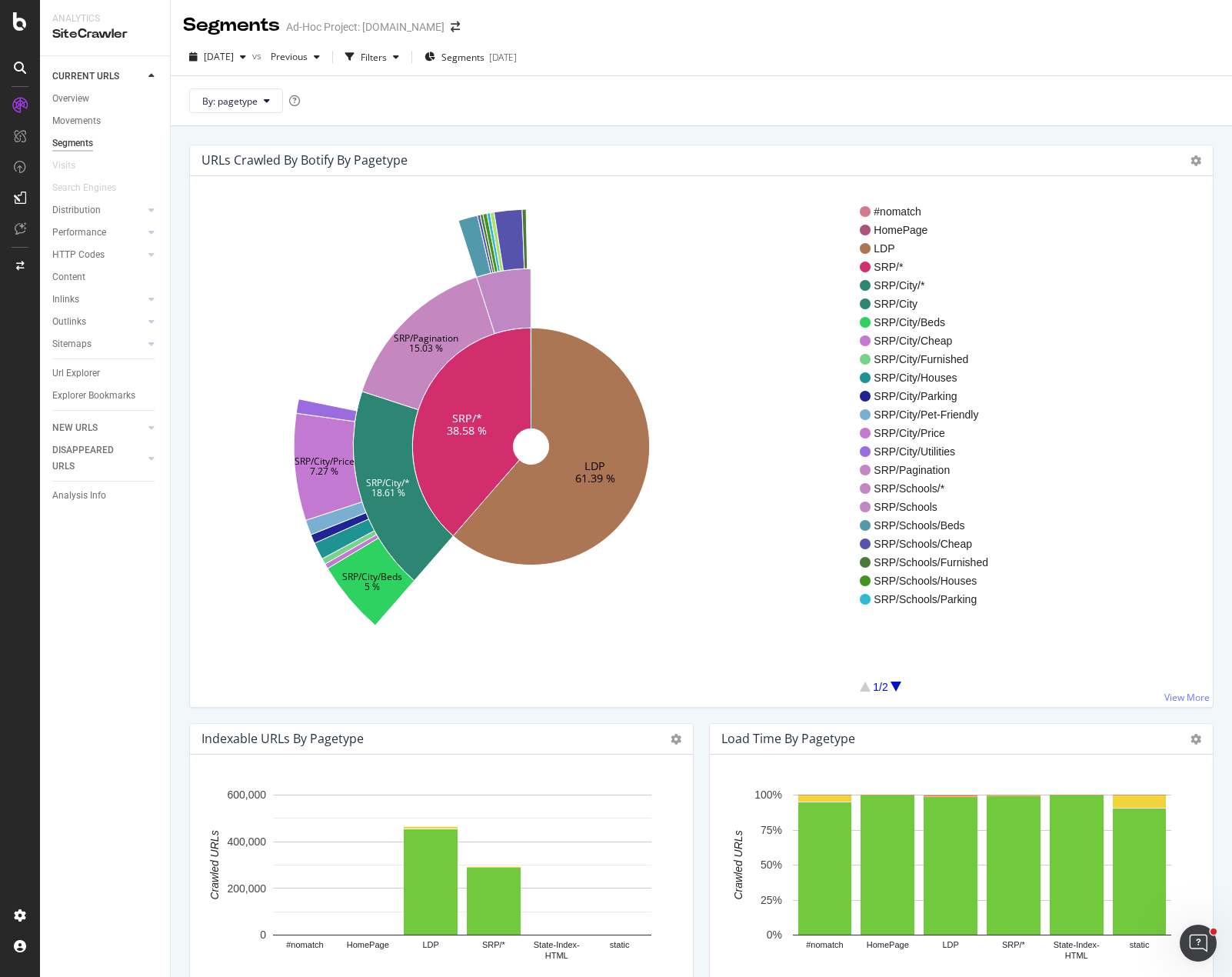
click at [578, 237] on icon "LDP 61.39 % SRP/* 38.58 % SRP/City/* 18.61 % SRP/Pagination 15.03 % SRP/City/Be…" at bounding box center [531, 447] width 658 height 475
click at [502, 83] on div "By: pagetype" at bounding box center [701, 100] width 1061 height 50
click at [460, 27] on icon "arrow-right-arrow-left" at bounding box center [455, 27] width 9 height 11
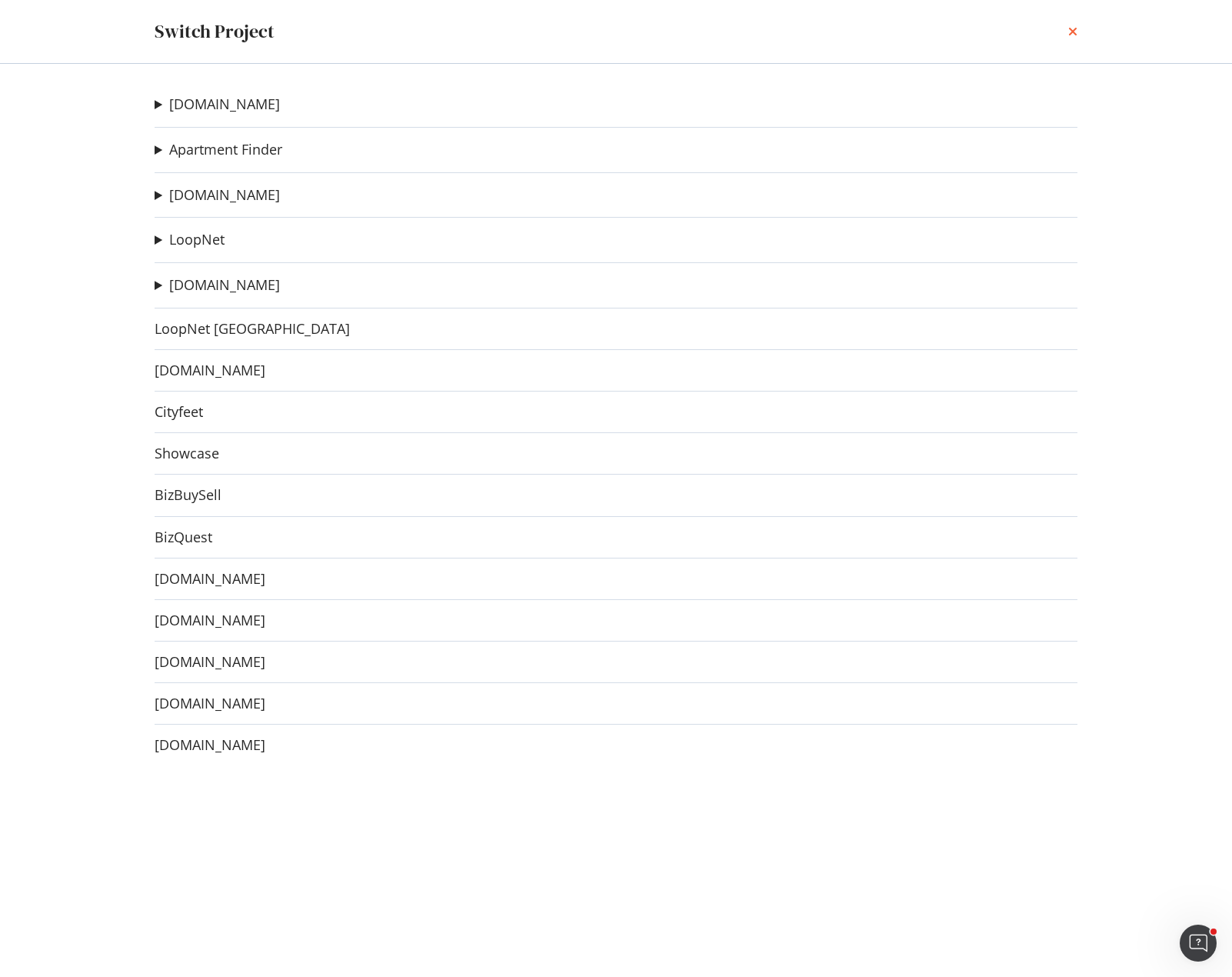
click at [1074, 29] on icon "times" at bounding box center [1073, 31] width 9 height 12
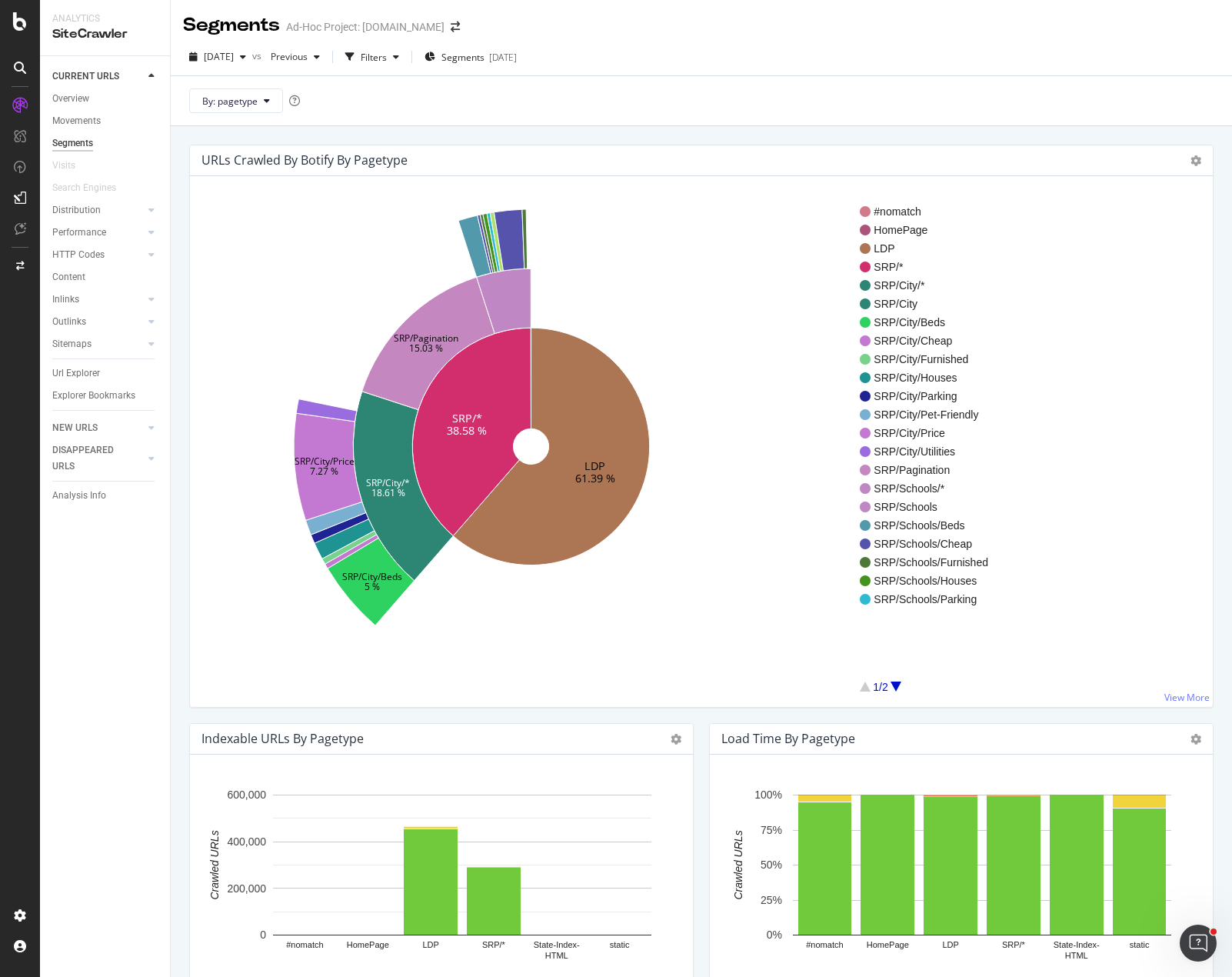
drag, startPoint x: 798, startPoint y: 31, endPoint x: 877, endPoint y: 0, distance: 84.9
click at [807, 31] on div "Segments Ad-Hoc Project: [DOMAIN_NAME]" at bounding box center [701, 19] width 1061 height 38
click at [1010, 27] on div "Segments Ad-Hoc Project: [DOMAIN_NAME]" at bounding box center [701, 19] width 1061 height 38
